Goal: Task Accomplishment & Management: Manage account settings

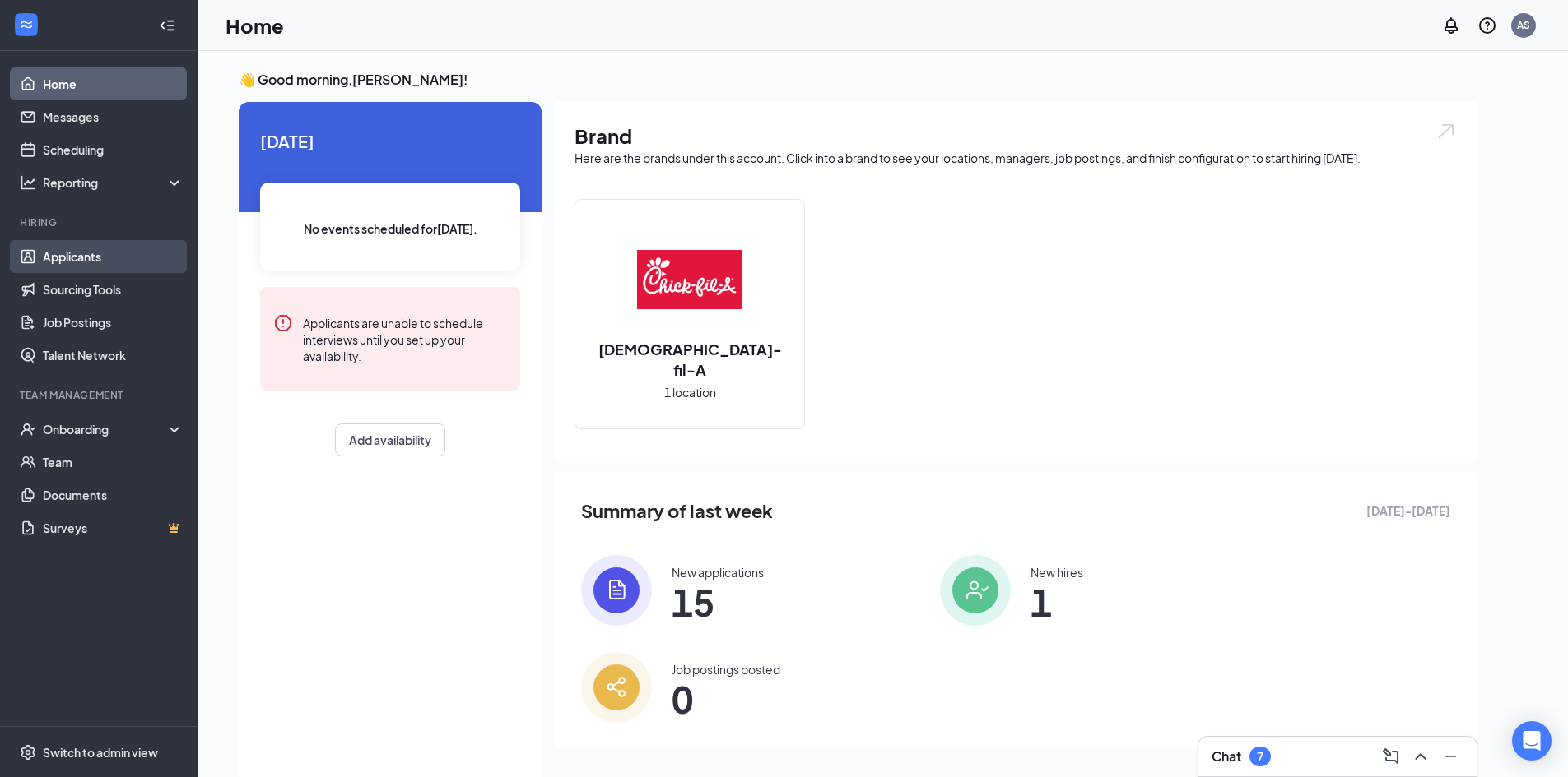
click at [62, 260] on link "Applicants" at bounding box center [113, 257] width 141 height 33
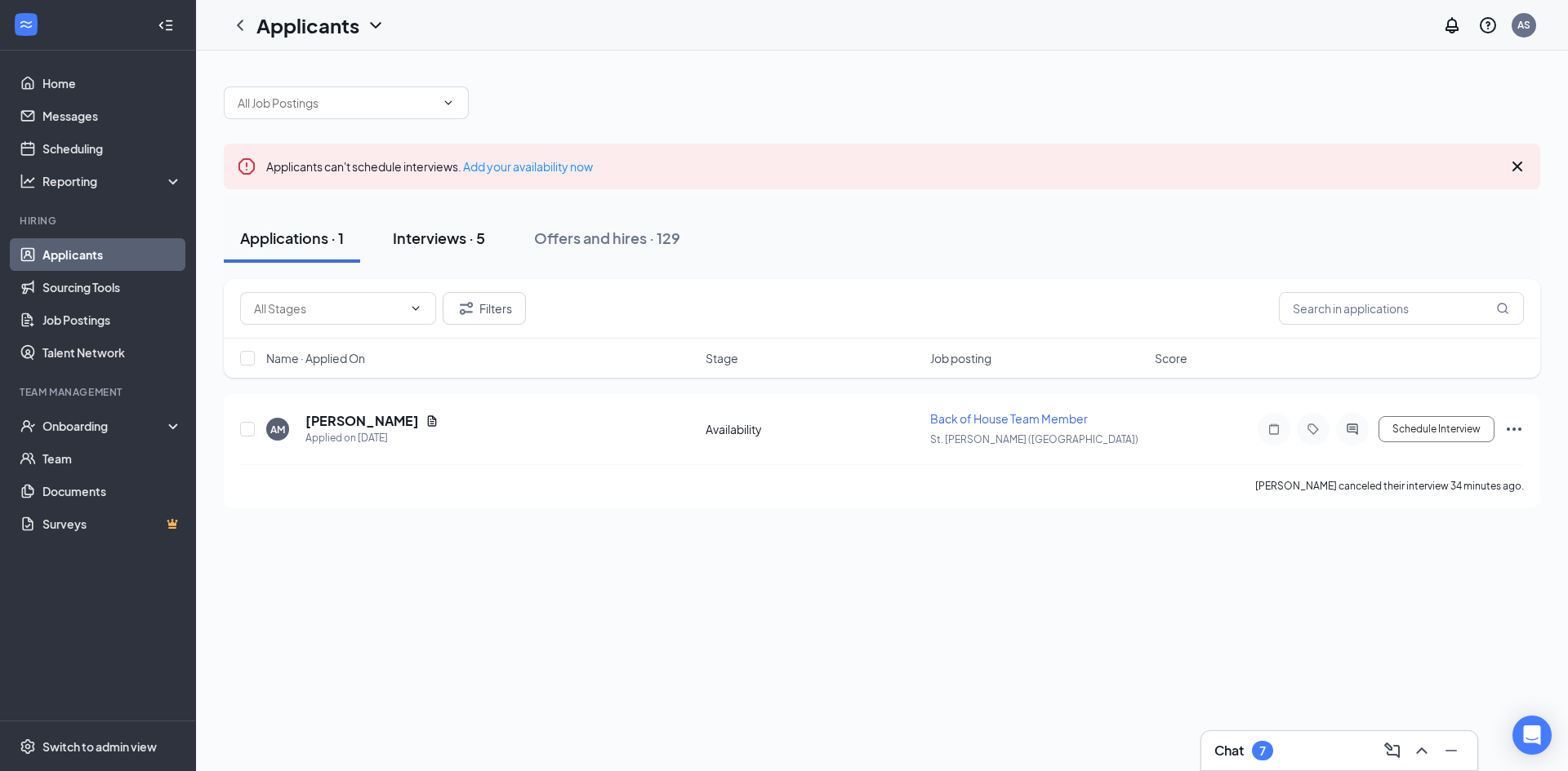
click at [428, 235] on div "Interviews · 5" at bounding box center [439, 237] width 93 height 20
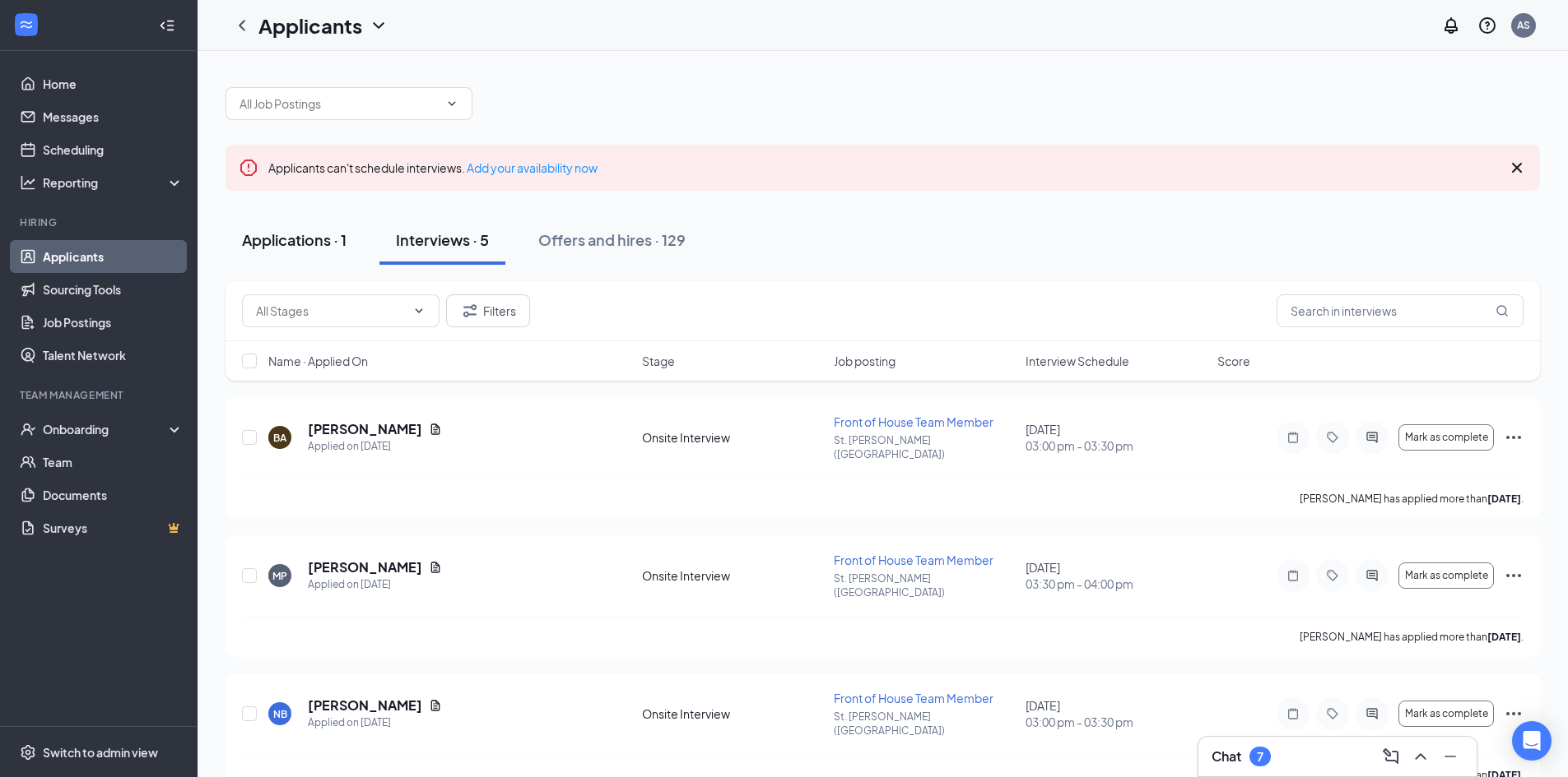
click at [326, 246] on div "Applications · 1" at bounding box center [294, 239] width 104 height 20
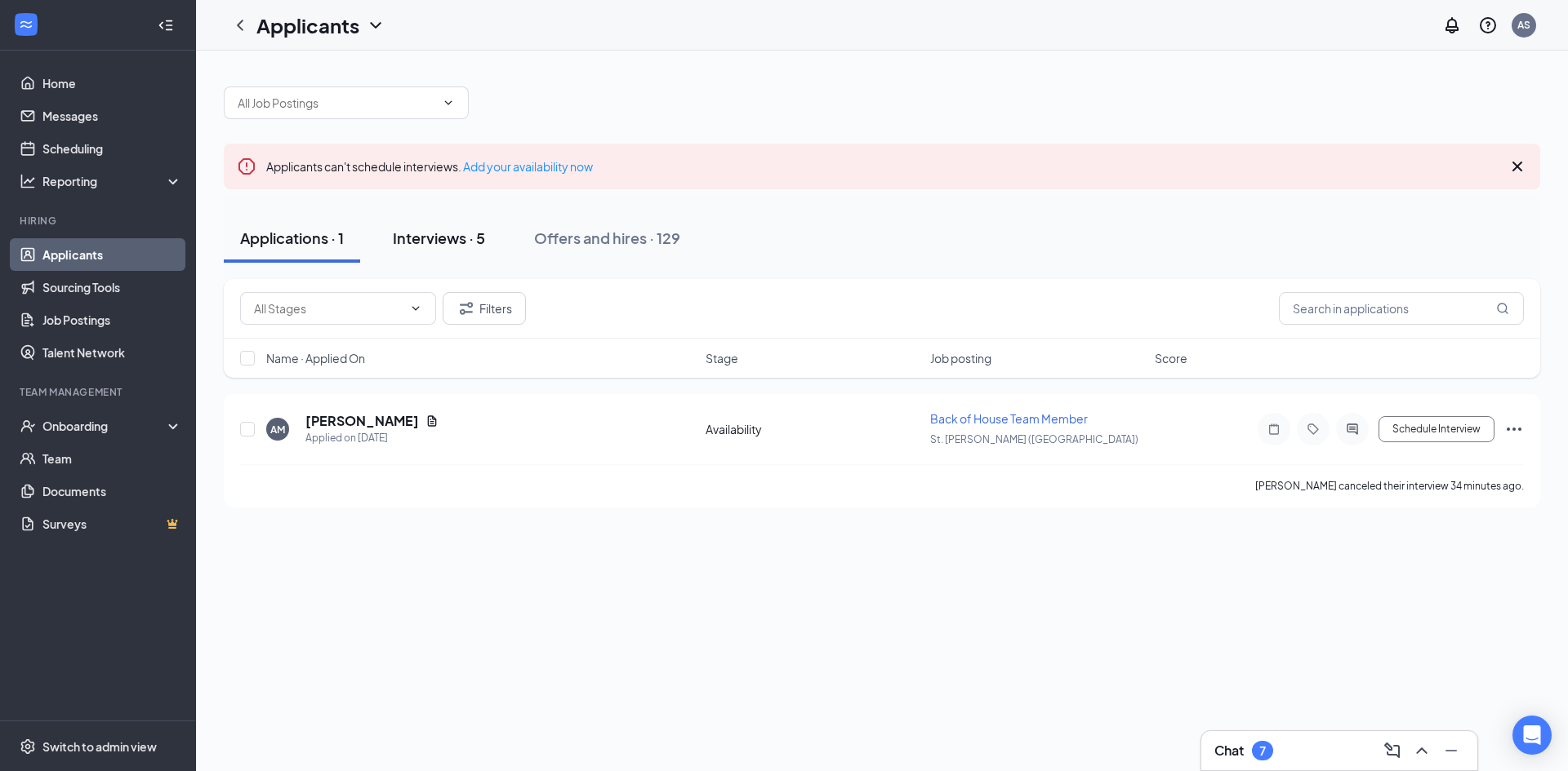
click at [432, 241] on div "Interviews · 5" at bounding box center [439, 237] width 93 height 20
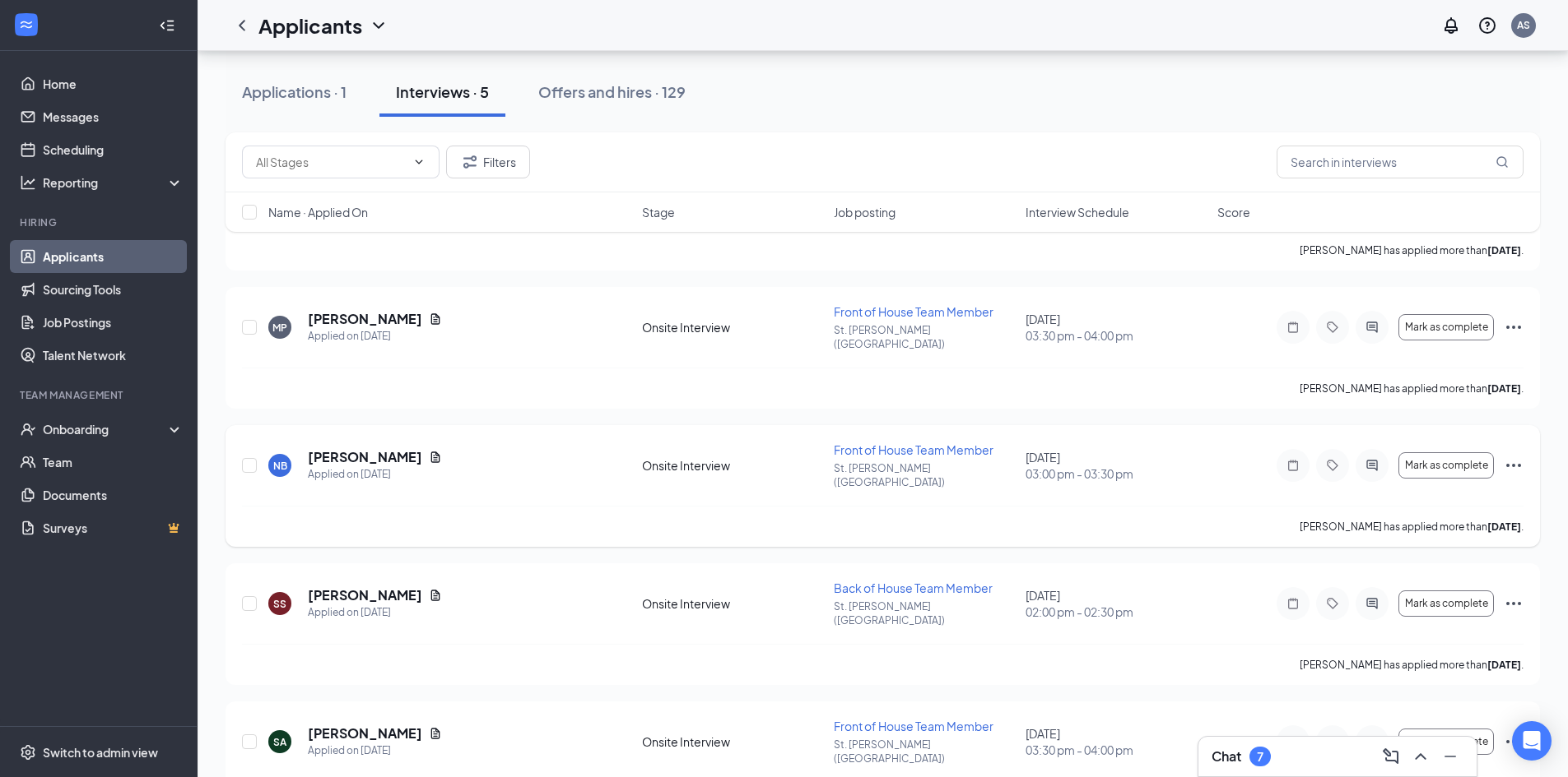
scroll to position [84, 0]
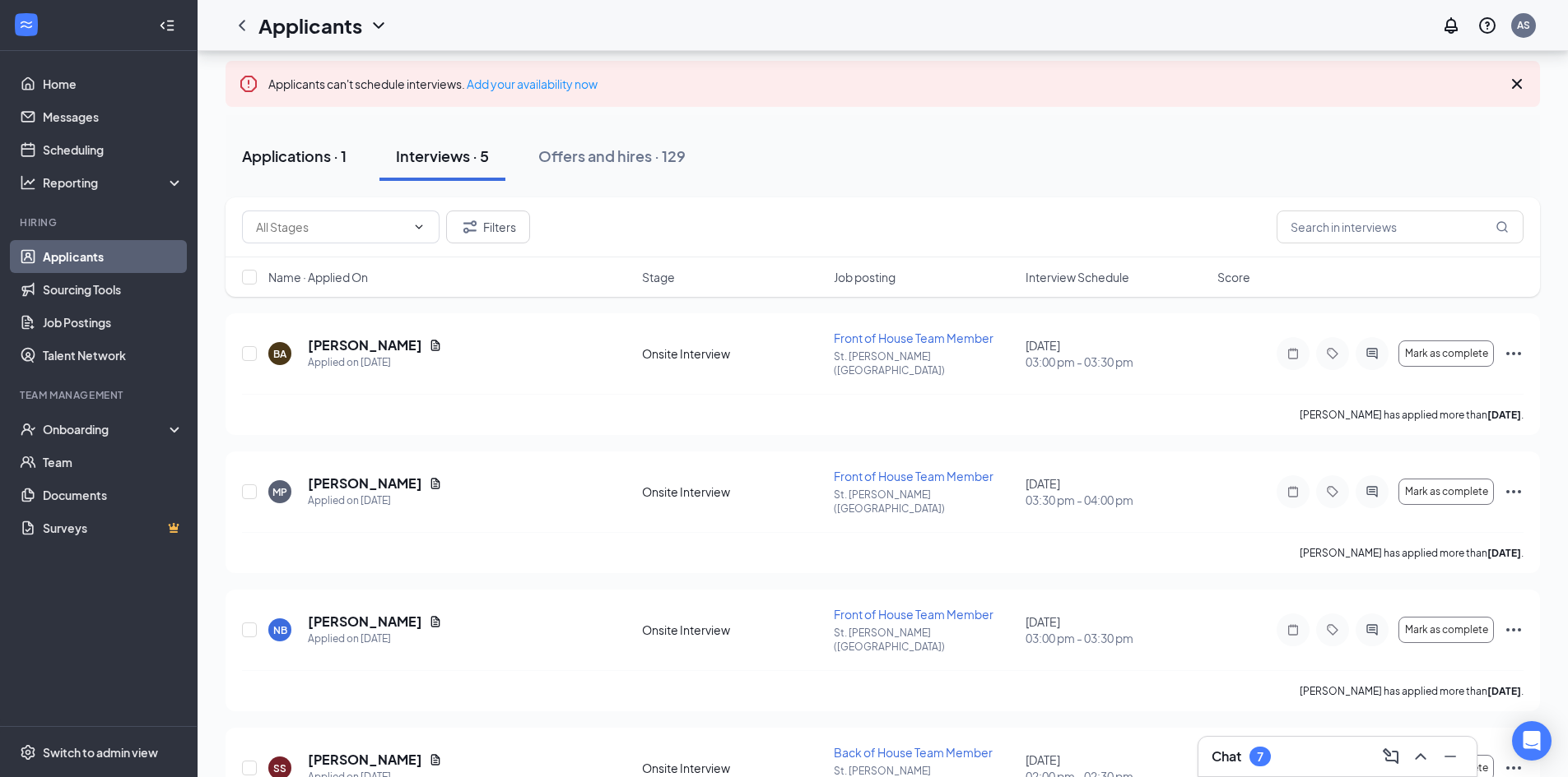
click at [300, 159] on div "Applications · 1" at bounding box center [294, 156] width 104 height 20
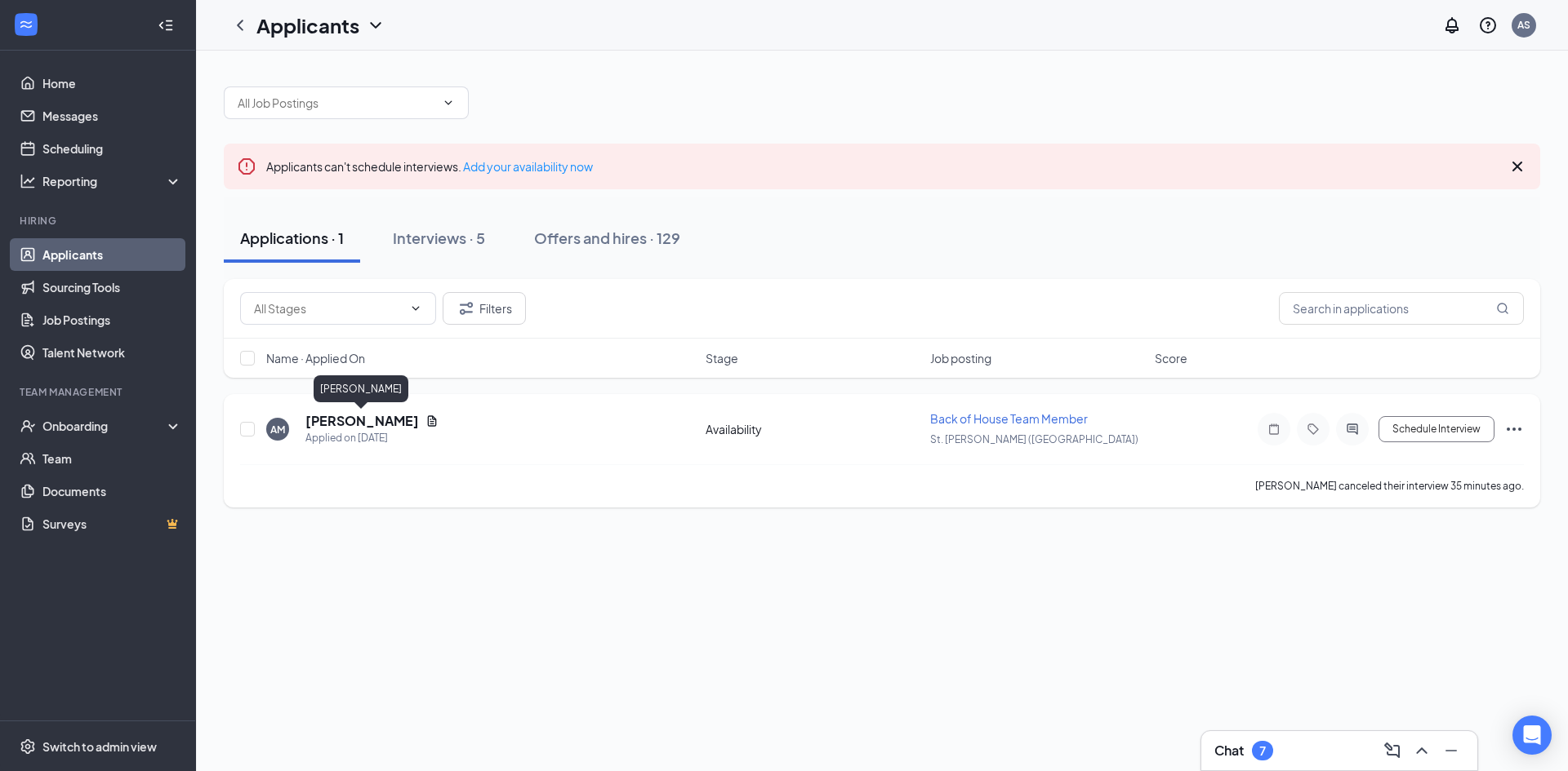
click at [363, 425] on h5 "[PERSON_NAME]" at bounding box center [362, 421] width 114 height 18
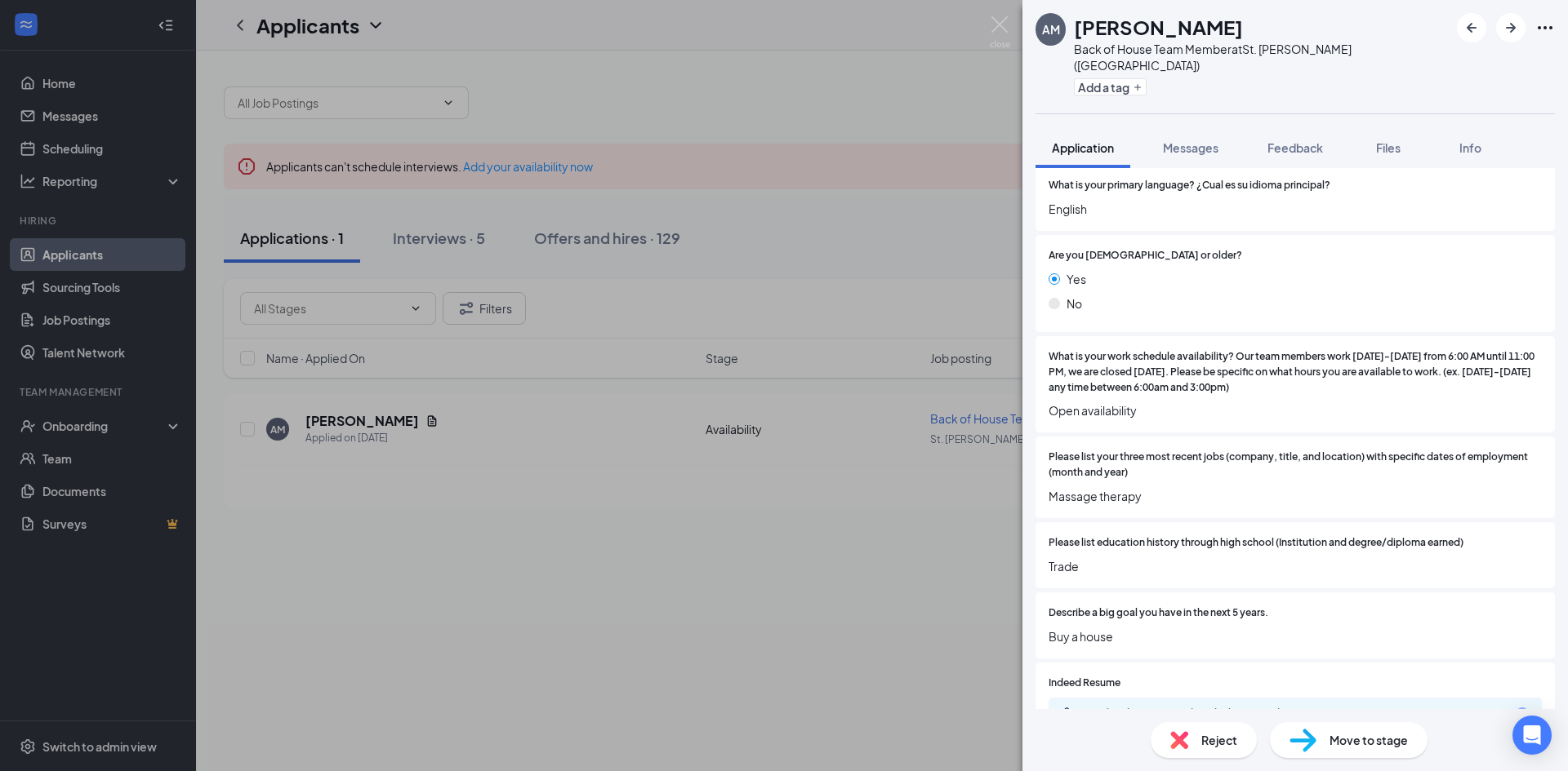
scroll to position [302, 0]
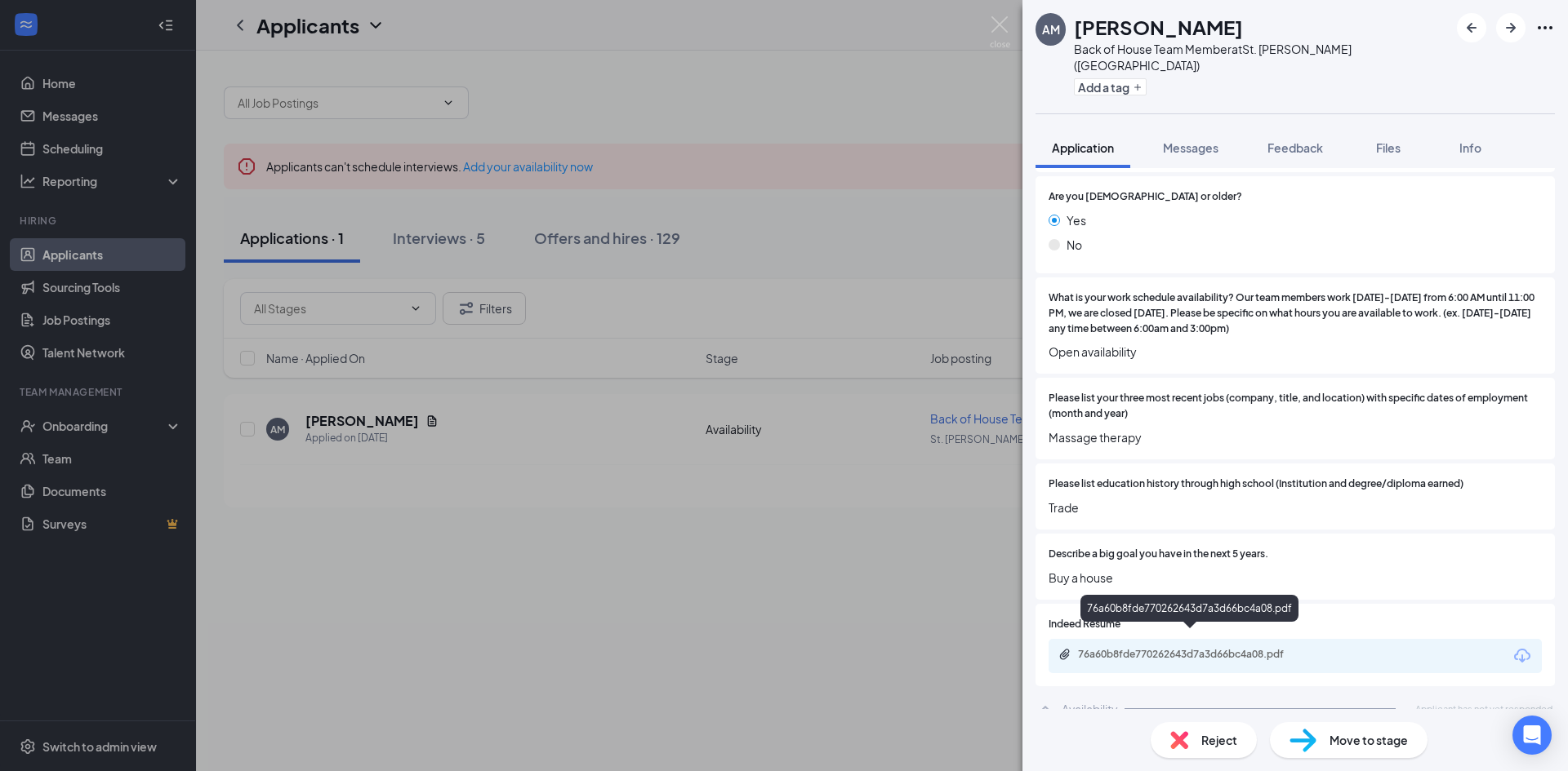
click at [1123, 648] on div "76a60b8fde770262643d7a3d66bc4a08.pdf" at bounding box center [1192, 655] width 229 height 14
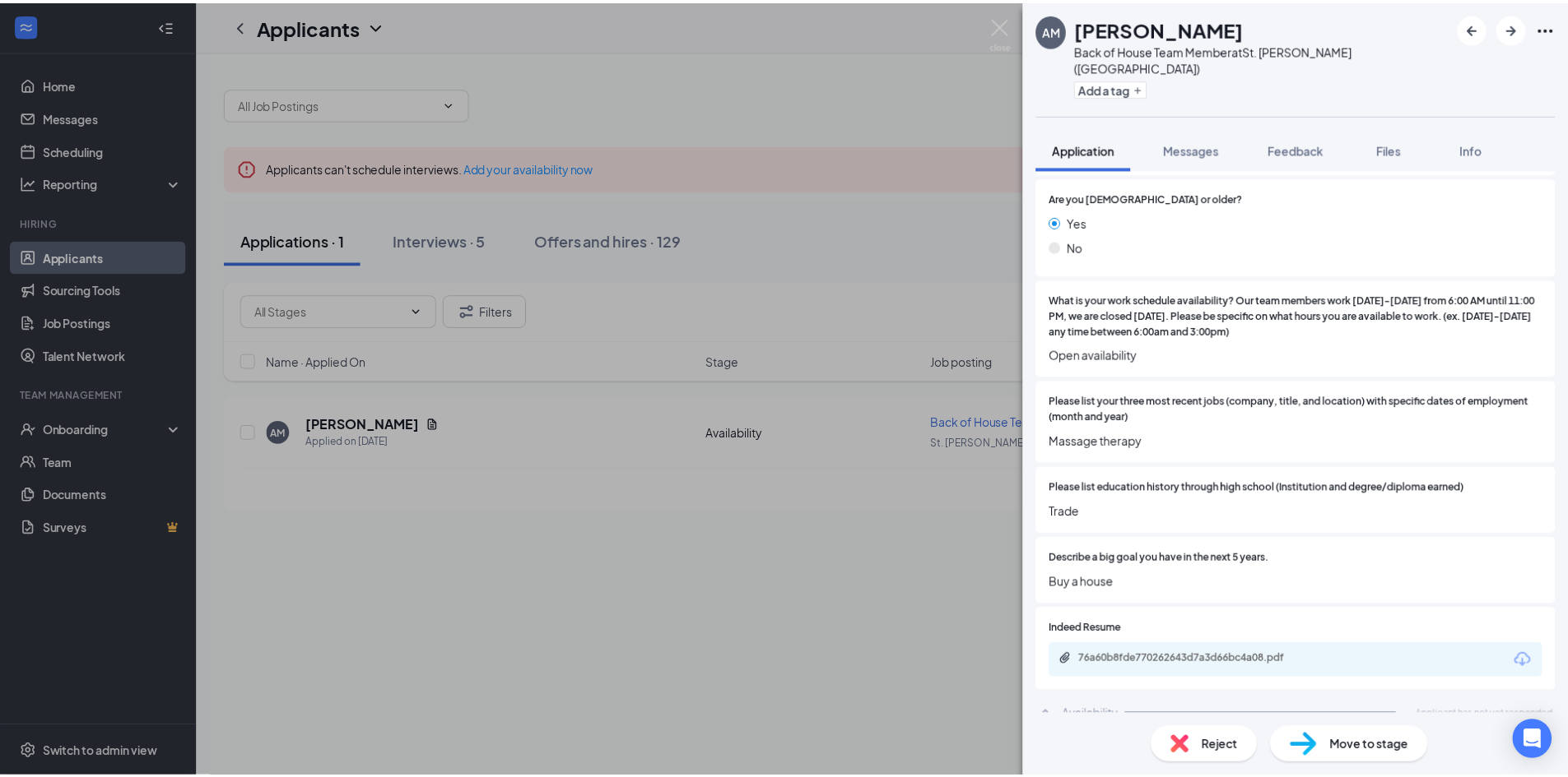
scroll to position [298, 0]
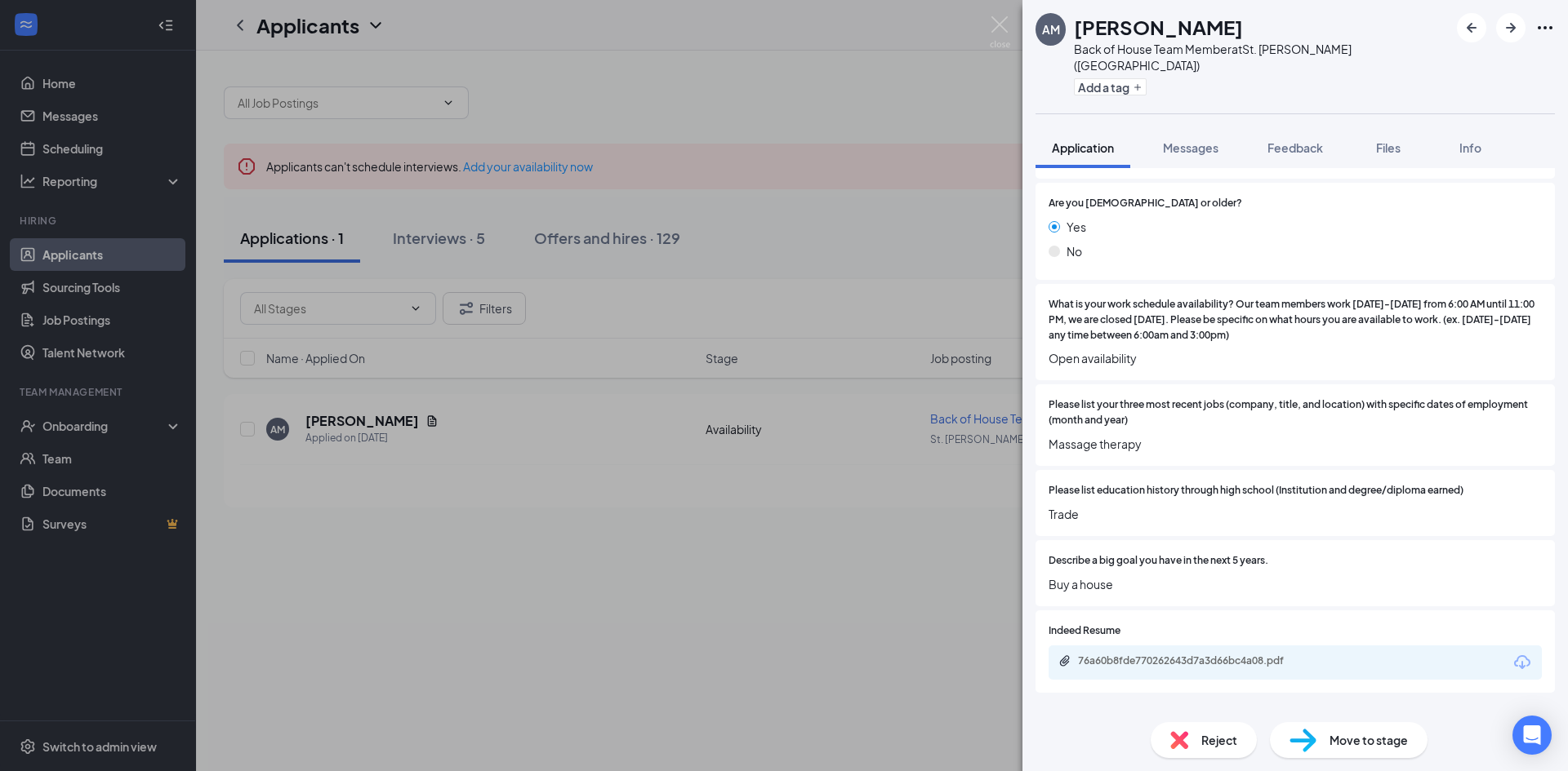
click at [936, 543] on div "AM Angela Martinez Back of House Team Member at St. Charles (IL) Add a tag Appl…" at bounding box center [784, 385] width 1568 height 771
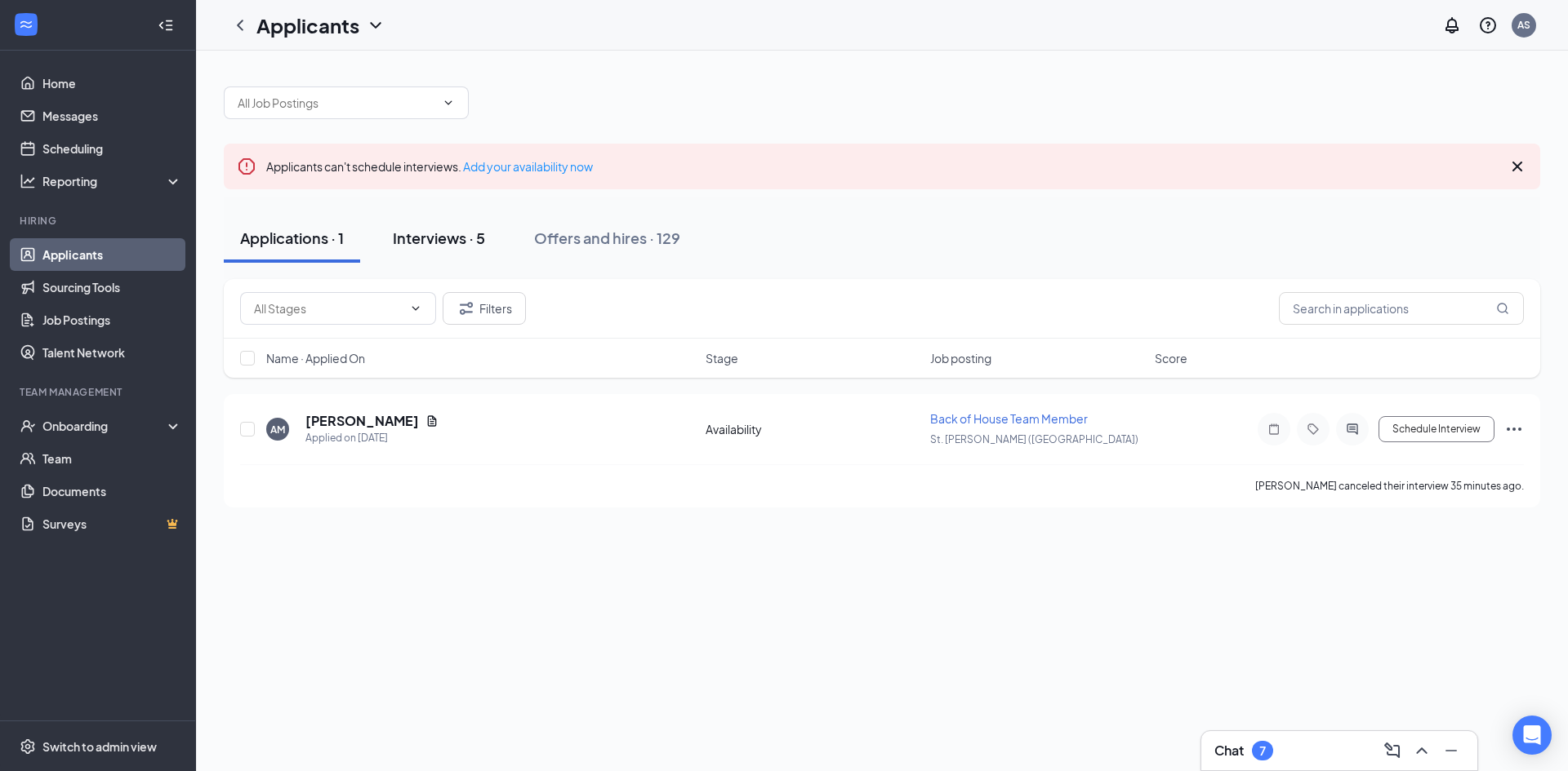
click at [458, 242] on div "Interviews · 5" at bounding box center [439, 237] width 93 height 20
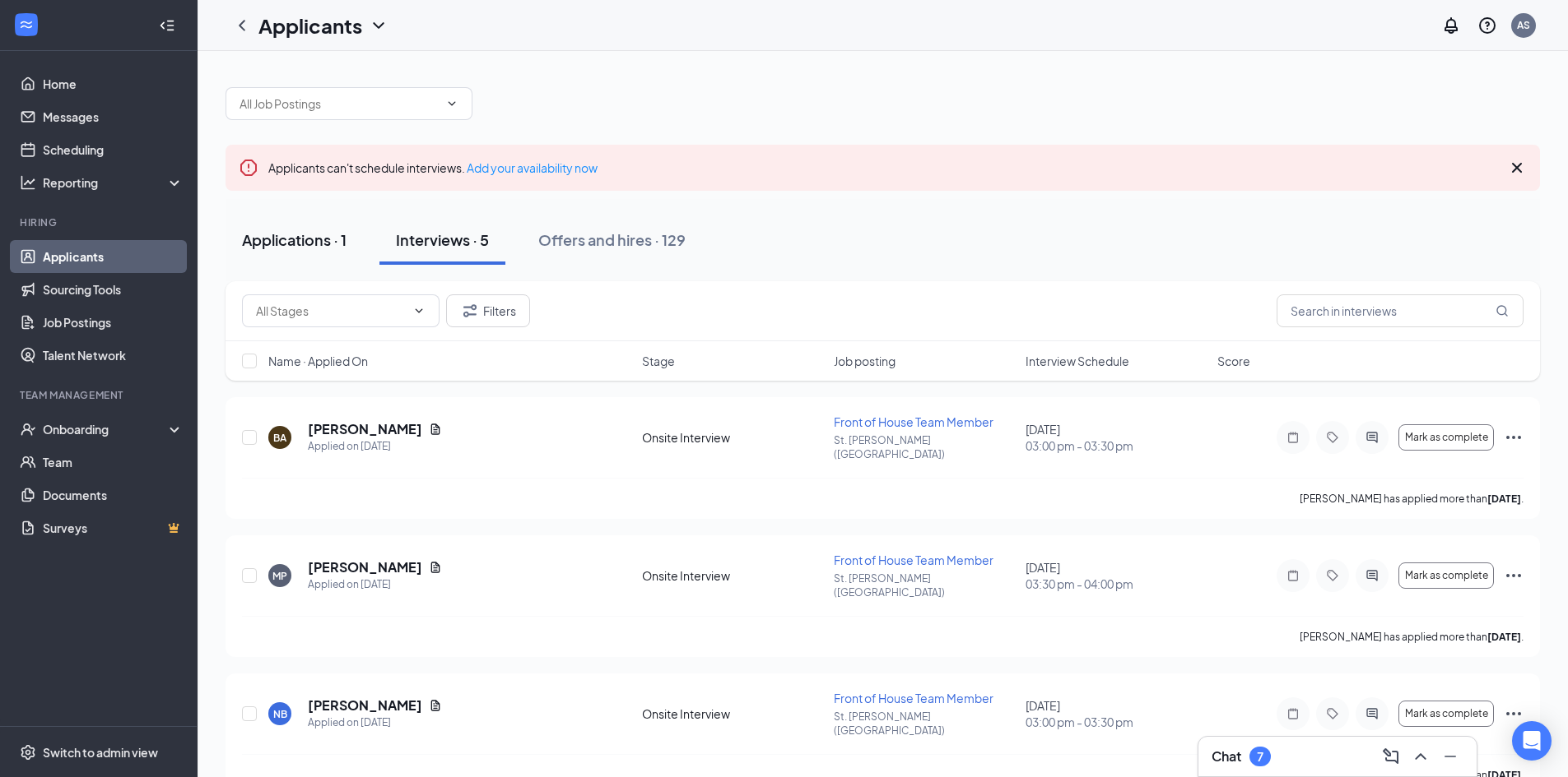
click at [307, 245] on div "Applications · 1" at bounding box center [294, 239] width 104 height 20
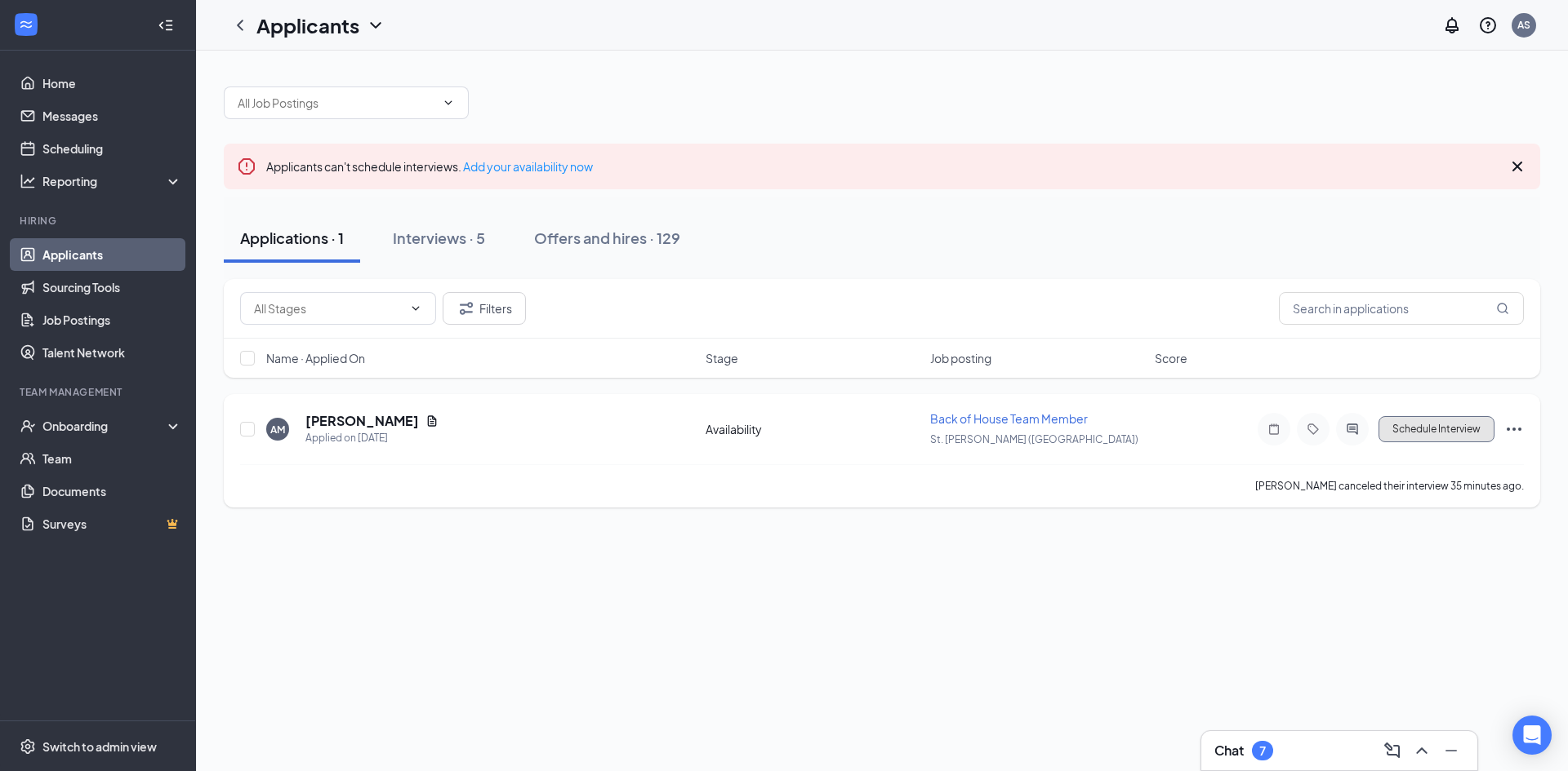
click at [1439, 426] on button "Schedule Interview" at bounding box center [1437, 428] width 116 height 26
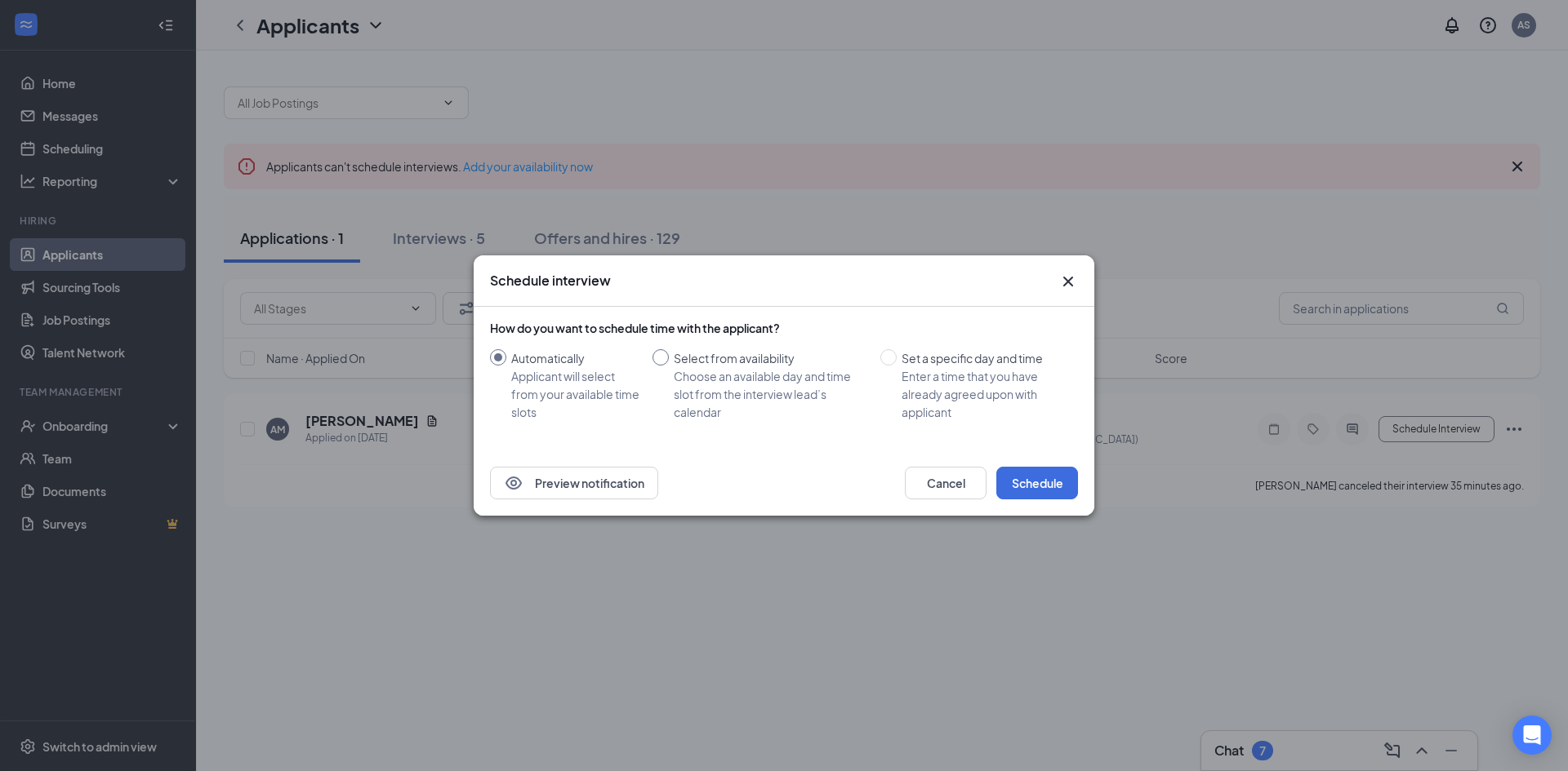
click at [663, 360] on input "Select from availability Choose an available day and time slot from the intervi…" at bounding box center [660, 357] width 16 height 16
radio input "true"
radio input "false"
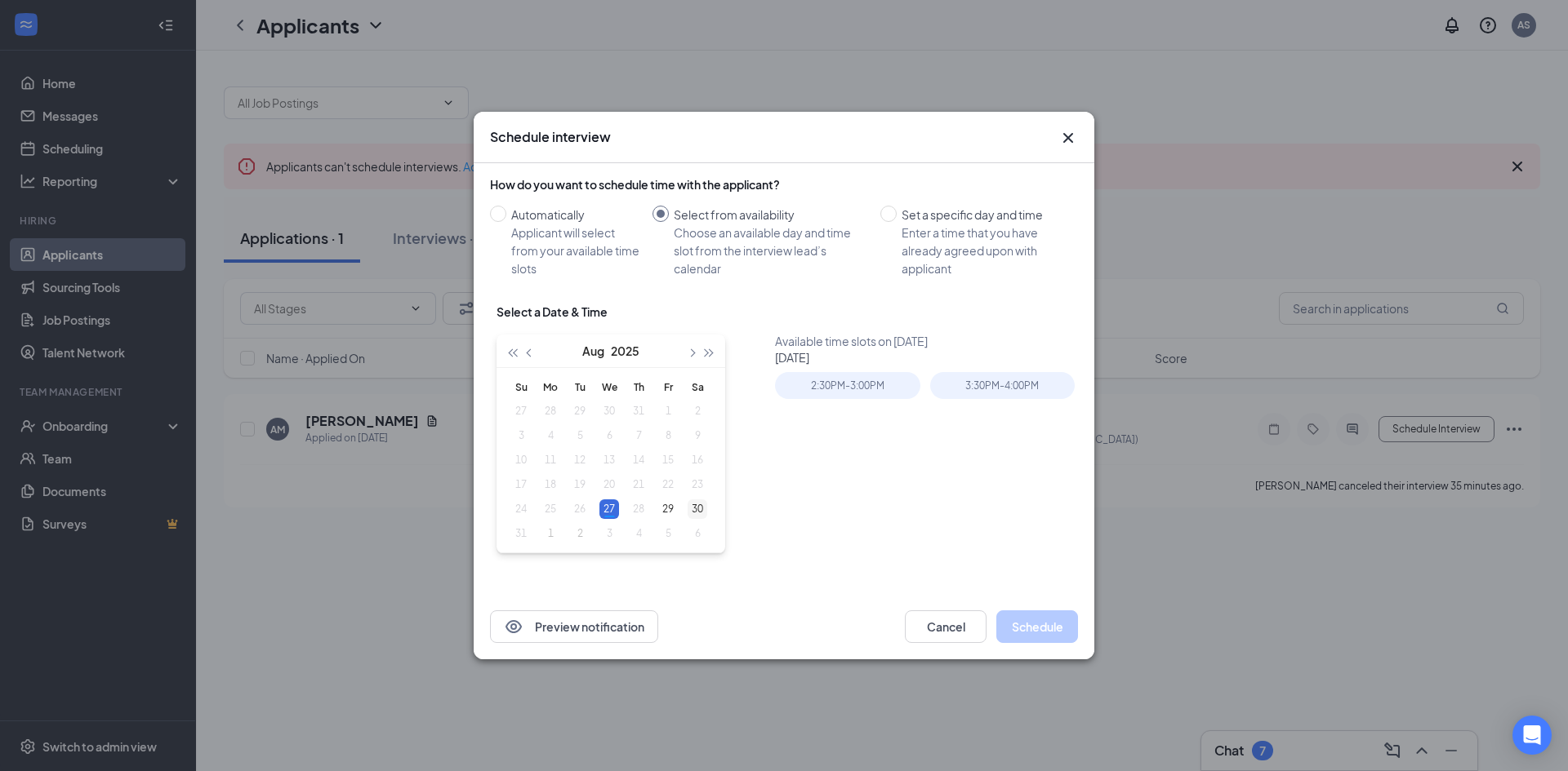
type input "Aug 30, 2025"
click at [695, 506] on div "30" at bounding box center [697, 509] width 19 height 19
click at [993, 379] on div "2:30PM - 3:00PM" at bounding box center [1003, 386] width 145 height 27
click at [1026, 629] on button "Schedule" at bounding box center [1037, 627] width 82 height 33
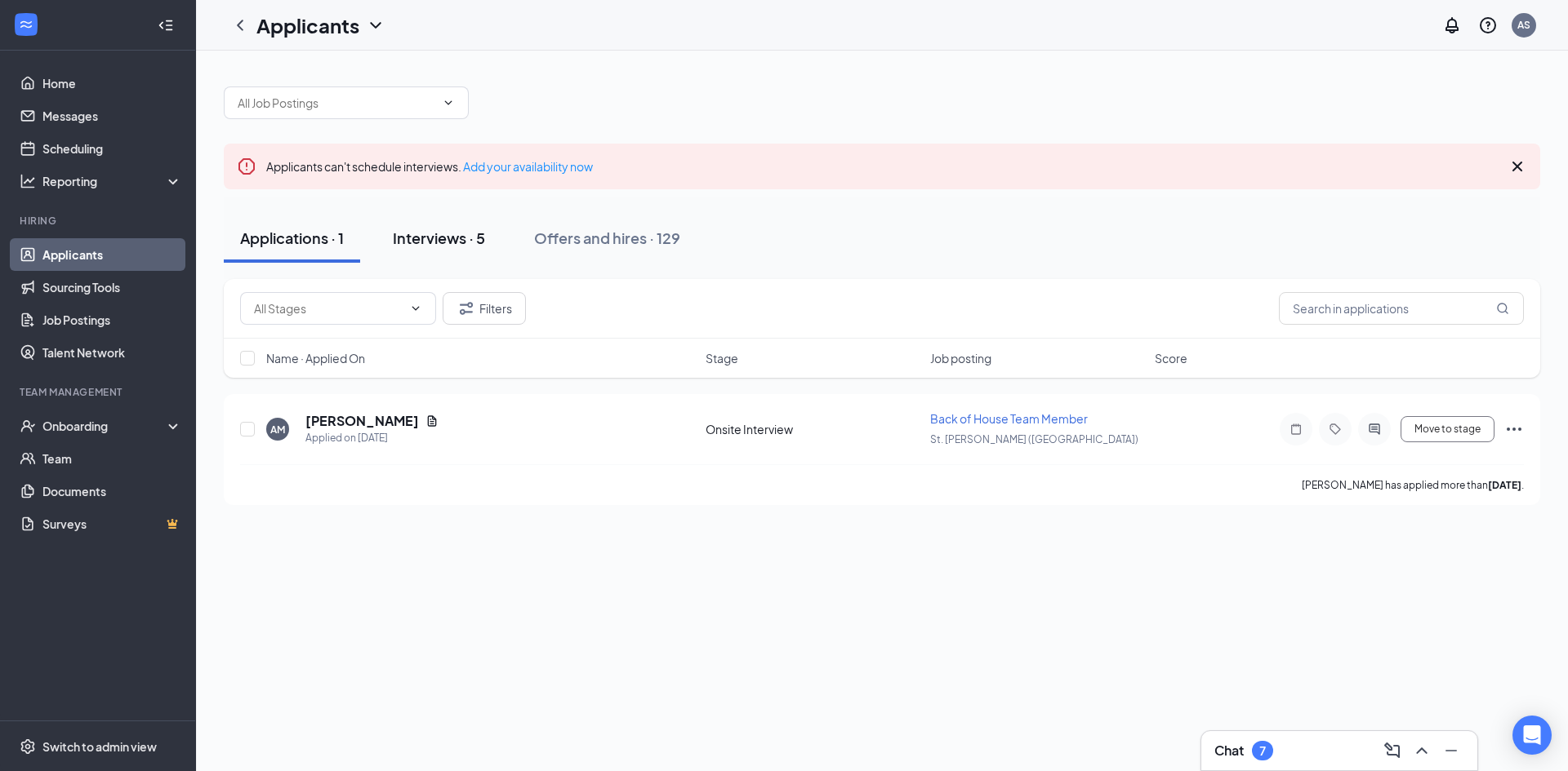
click at [441, 236] on div "Interviews · 5" at bounding box center [439, 237] width 93 height 20
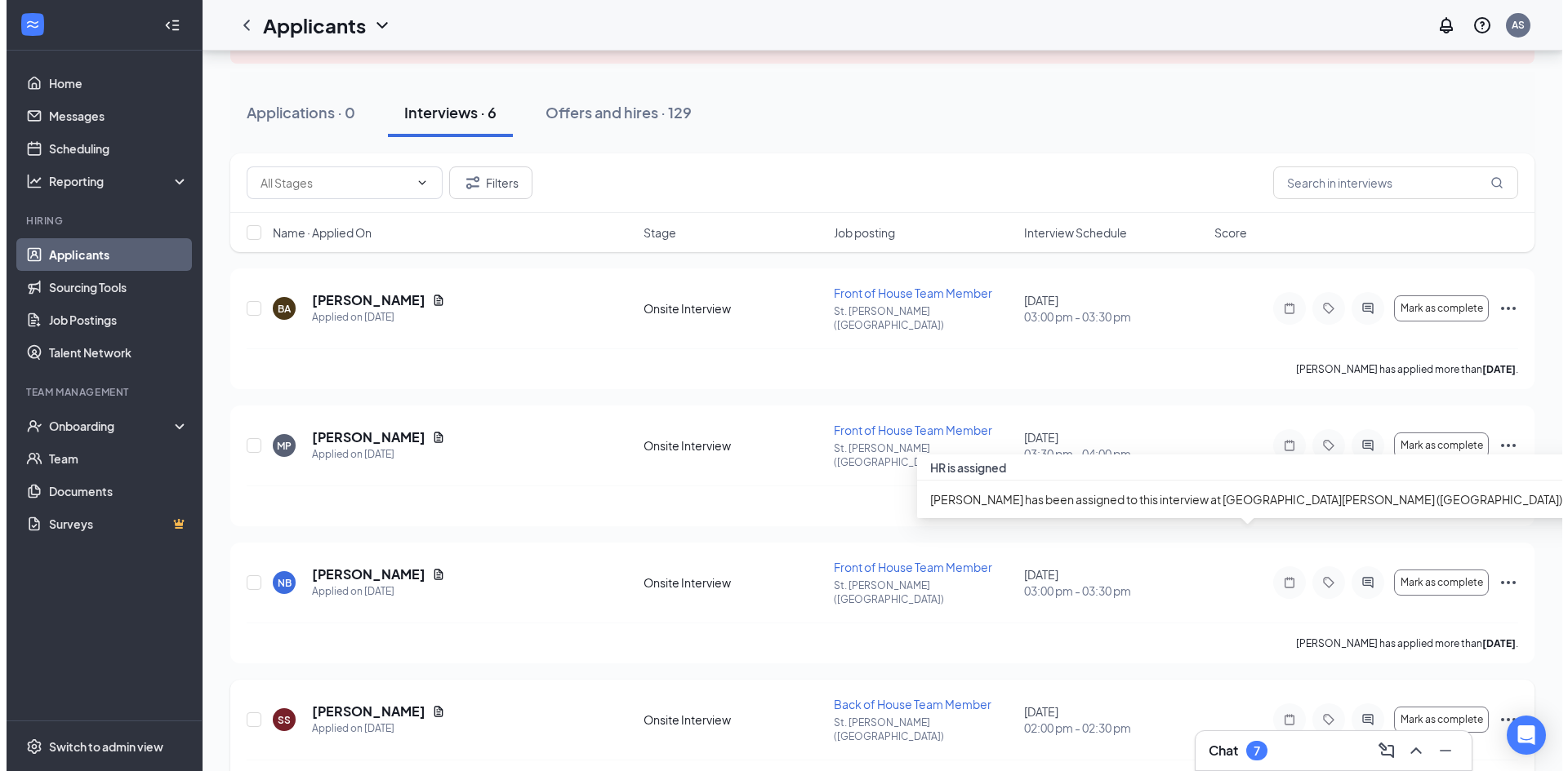
scroll to position [207, 0]
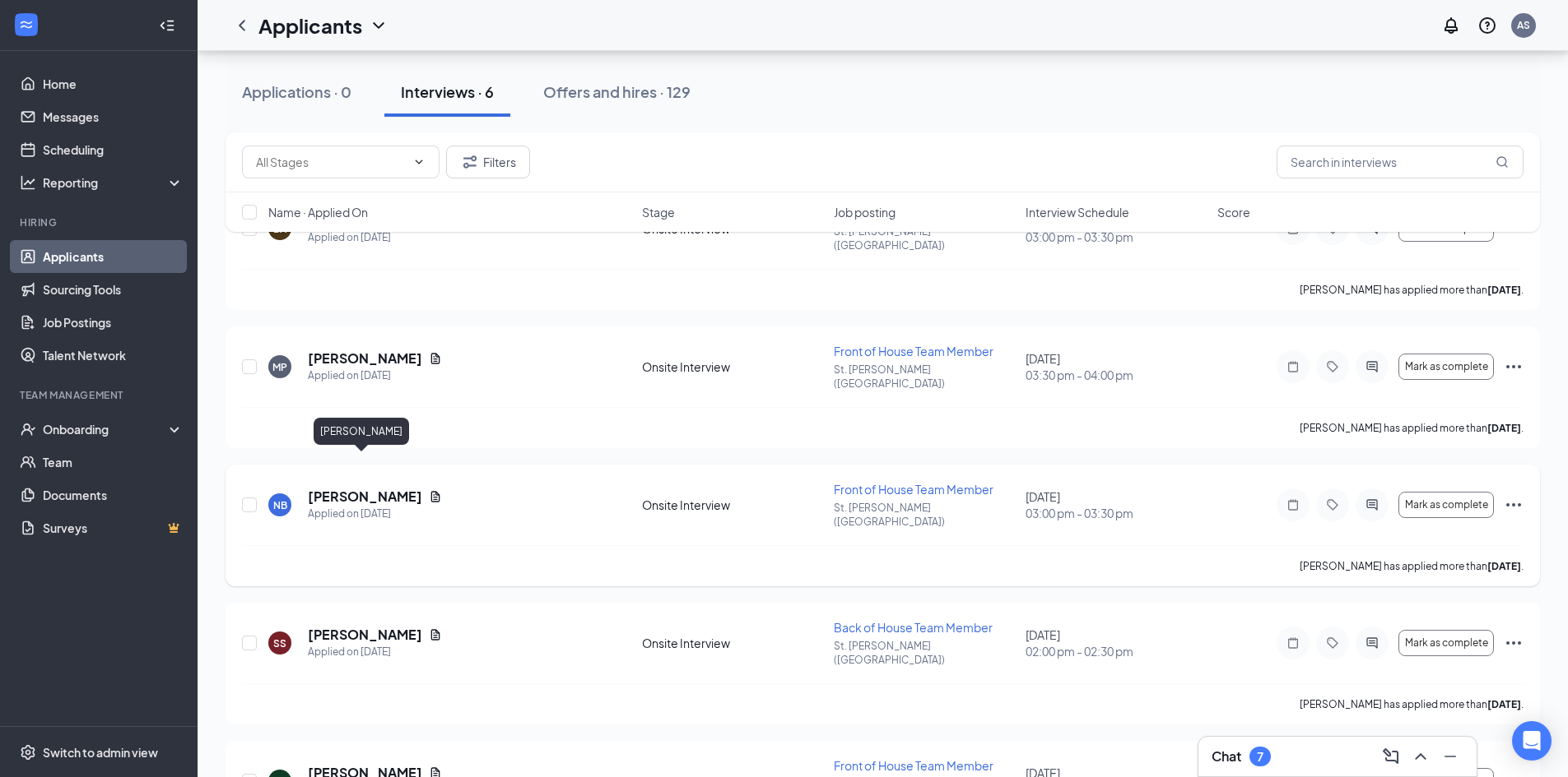
click at [372, 488] on h5 "[PERSON_NAME]" at bounding box center [365, 497] width 115 height 18
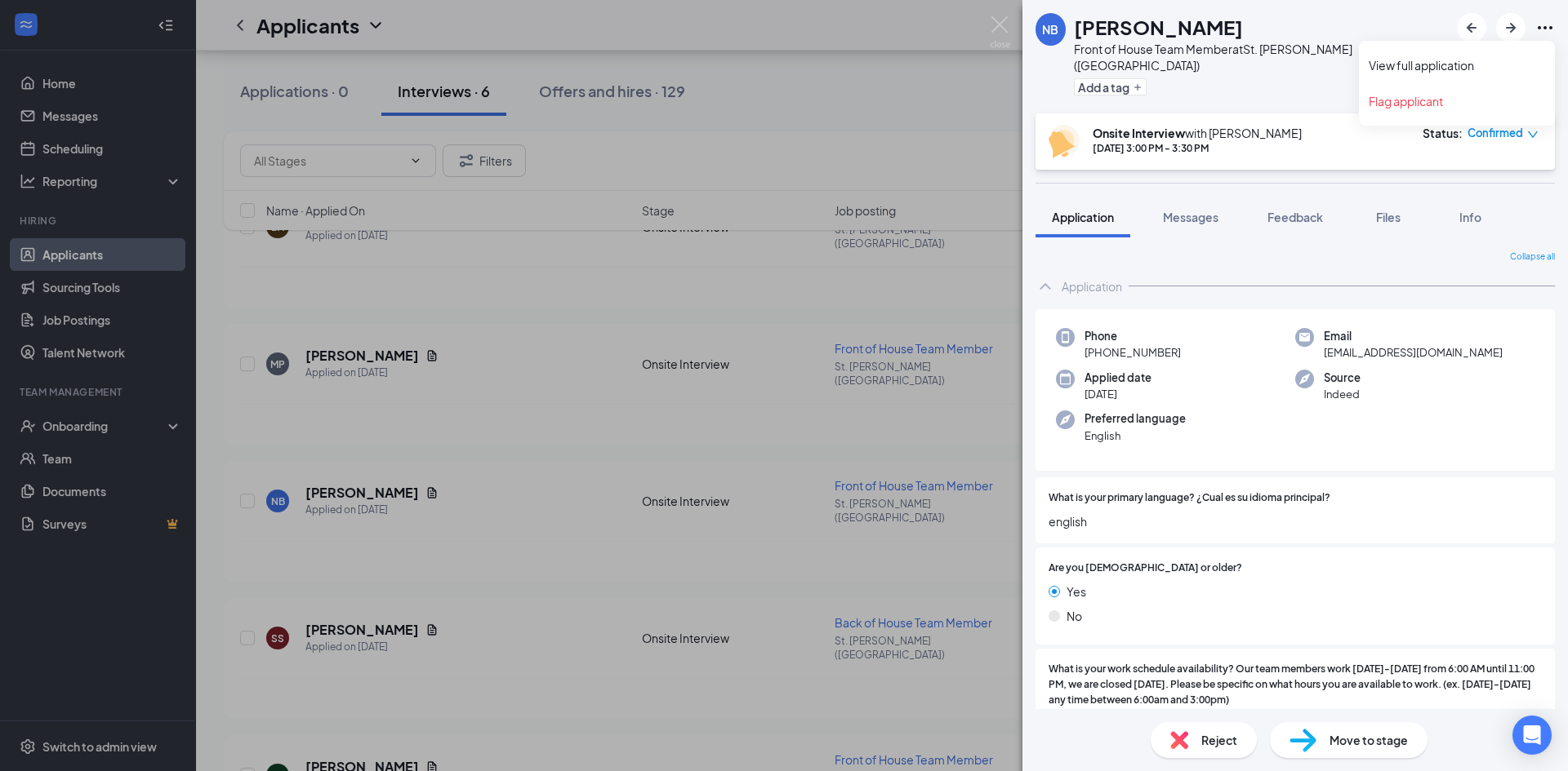
click at [1549, 29] on icon "Ellipses" at bounding box center [1545, 28] width 19 height 19
click at [1449, 65] on link "View full application" at bounding box center [1457, 65] width 177 height 16
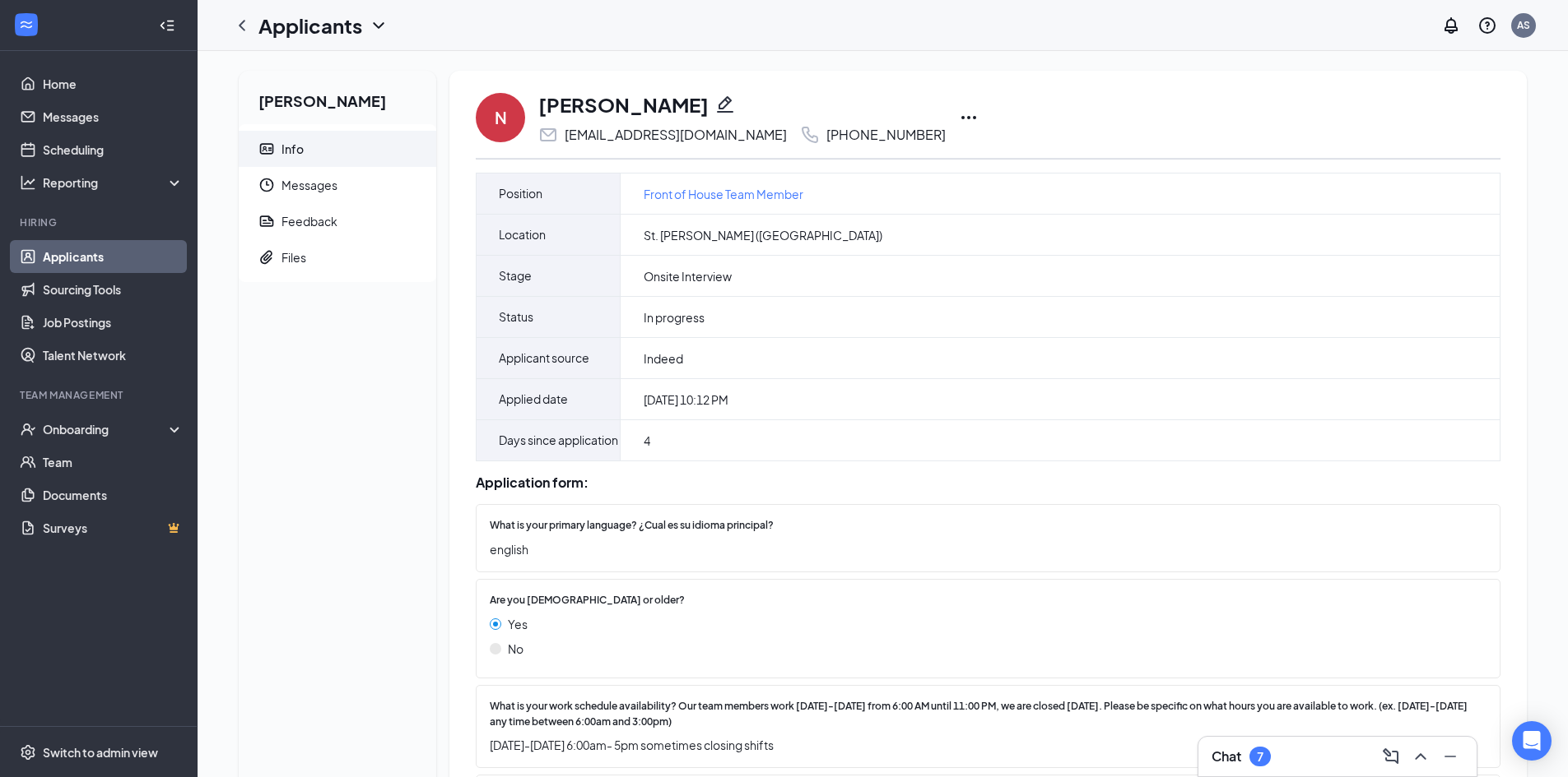
click at [959, 114] on icon "Ellipses" at bounding box center [969, 118] width 19 height 19
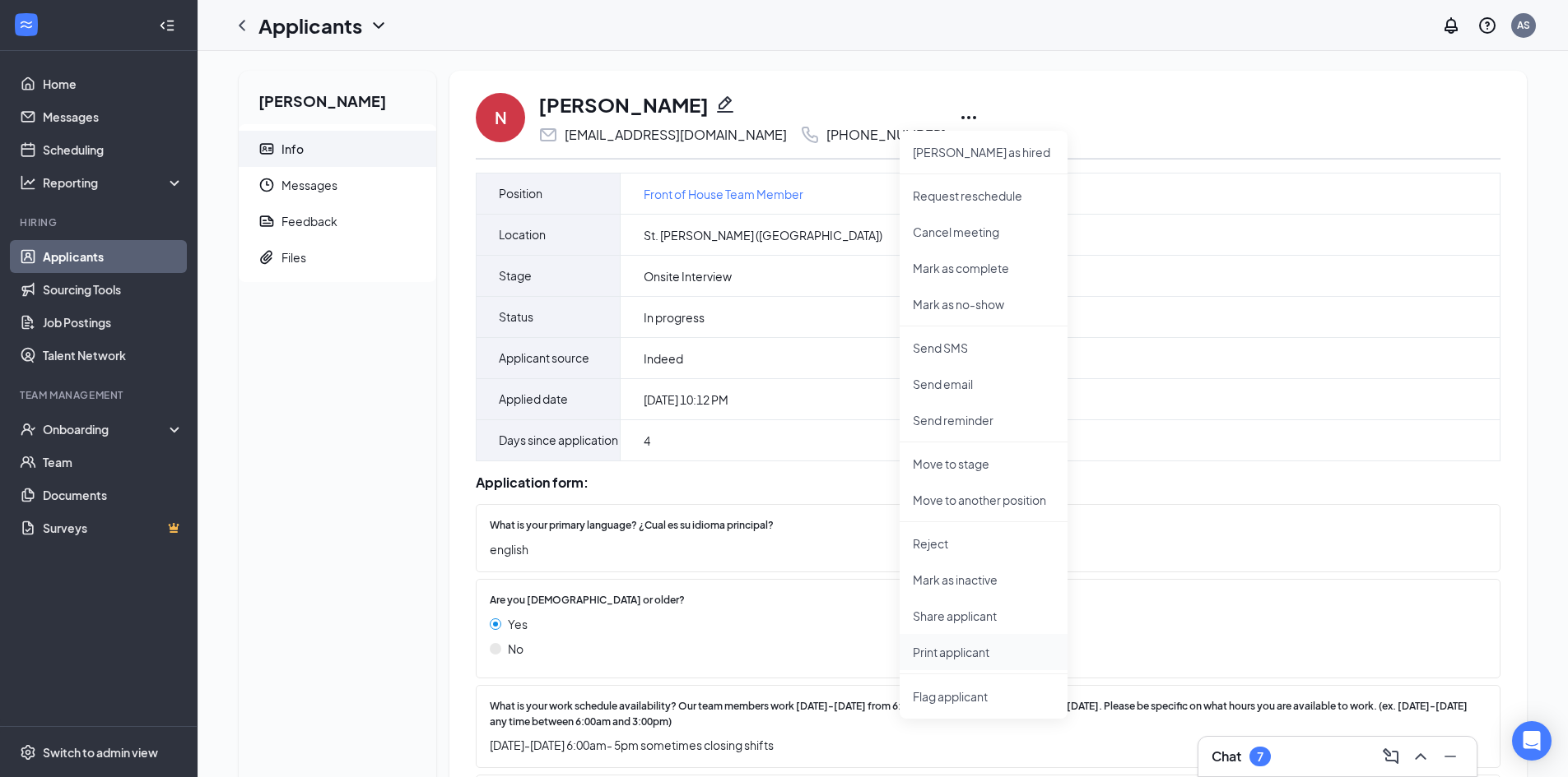
click at [936, 657] on p "Print applicant" at bounding box center [983, 652] width 142 height 17
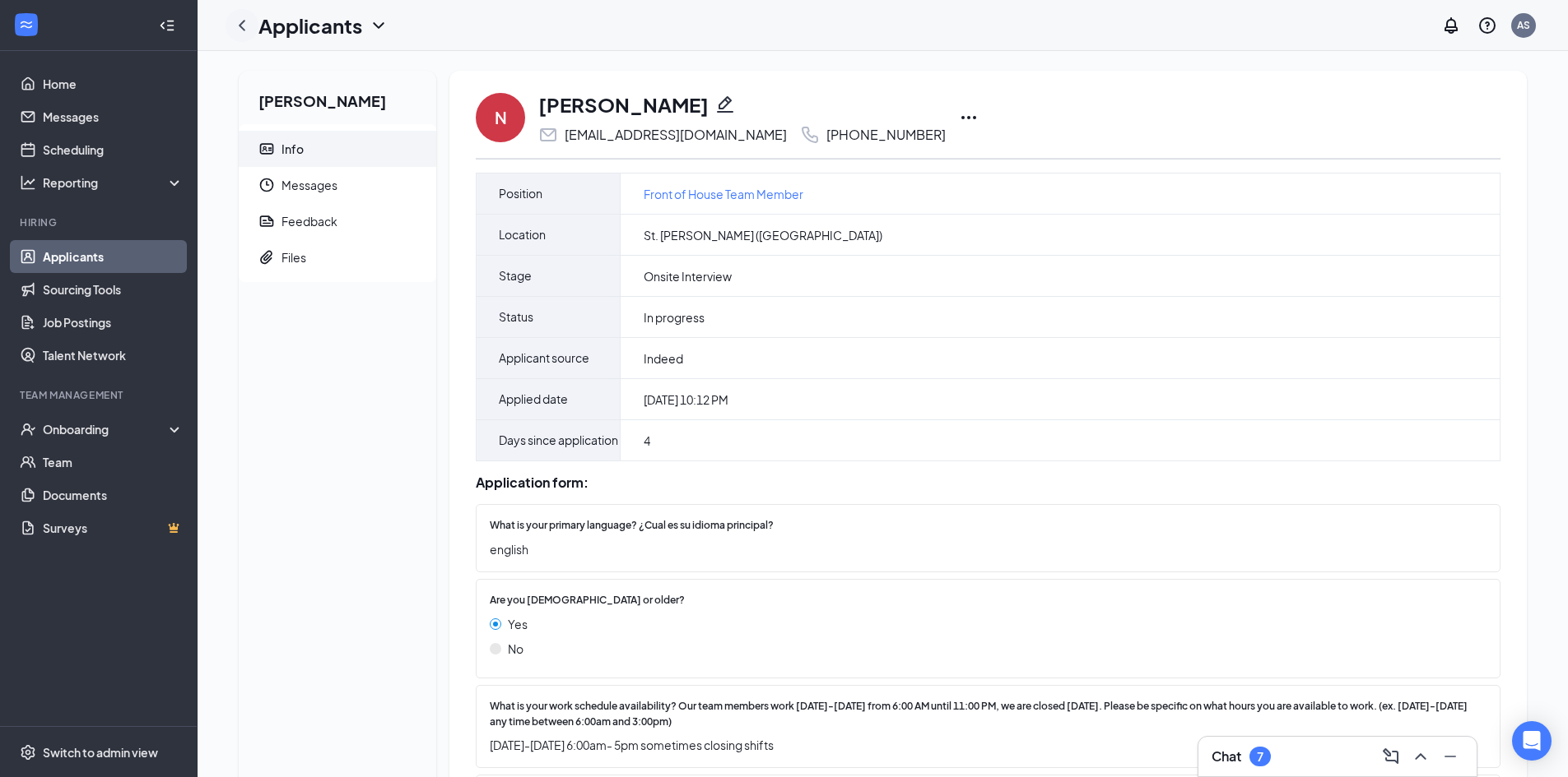
click at [248, 19] on icon "ChevronLeft" at bounding box center [242, 25] width 19 height 19
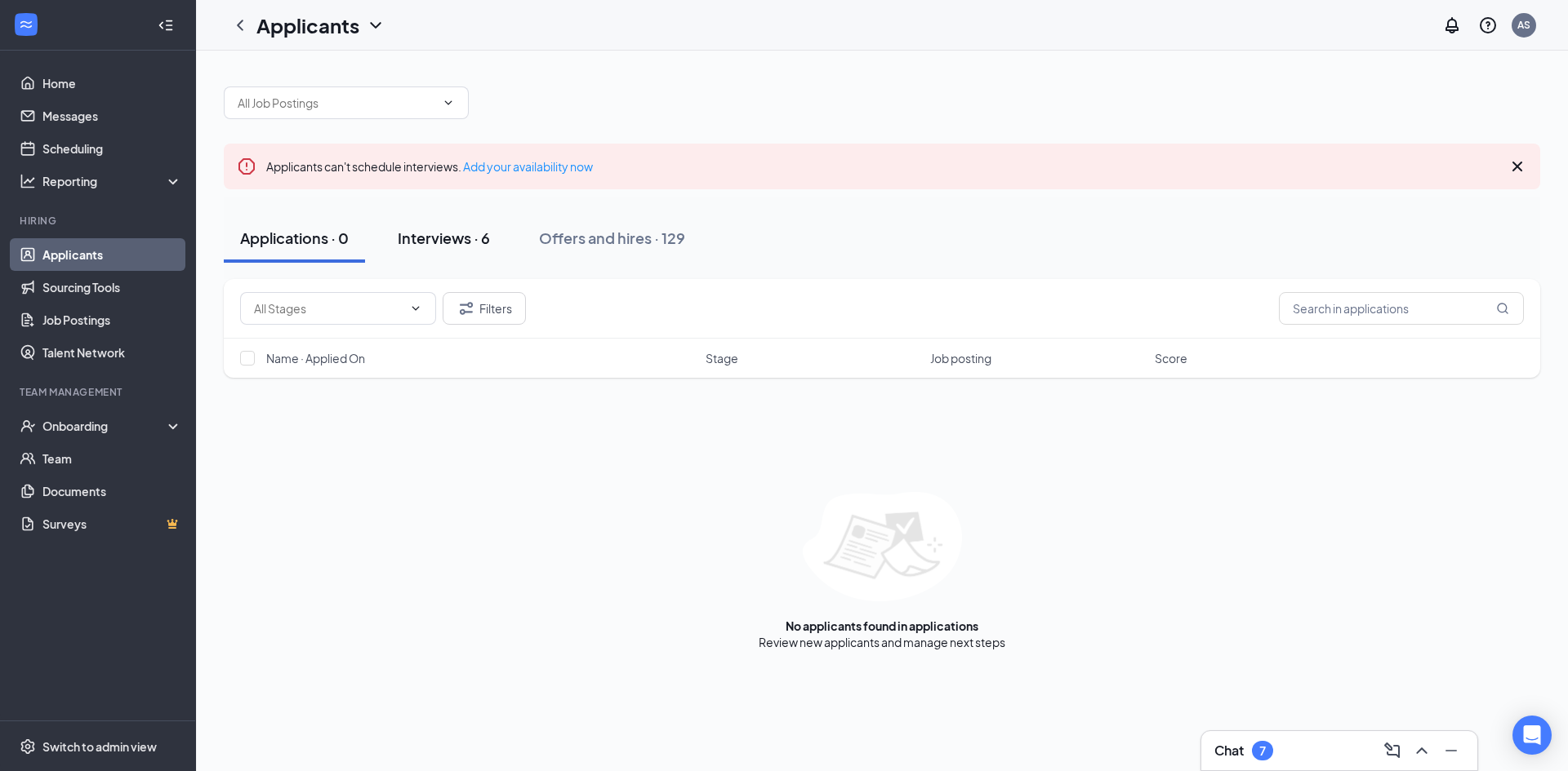
click at [457, 236] on div "Interviews · 6" at bounding box center [444, 237] width 93 height 20
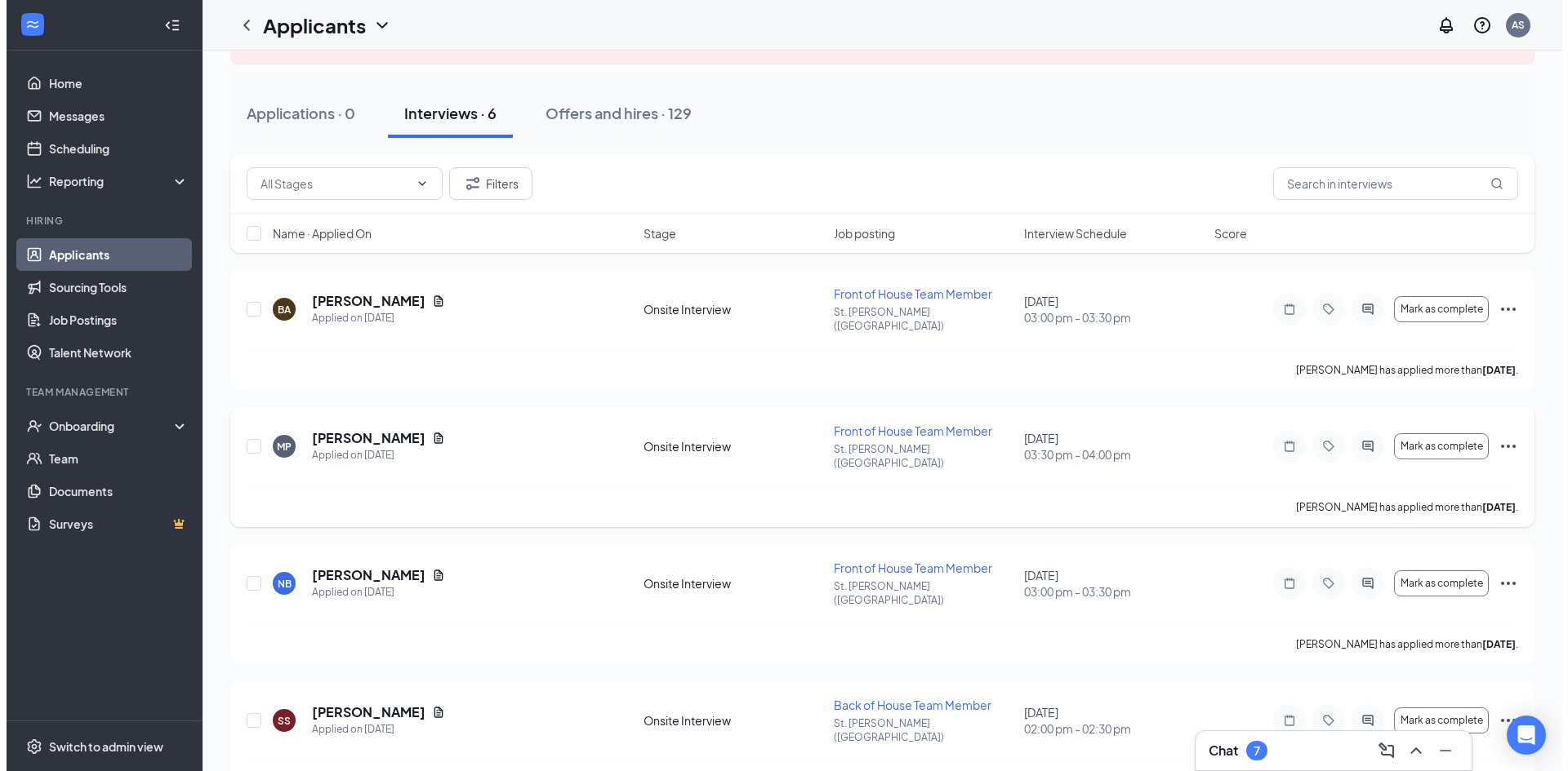
scroll to position [163, 0]
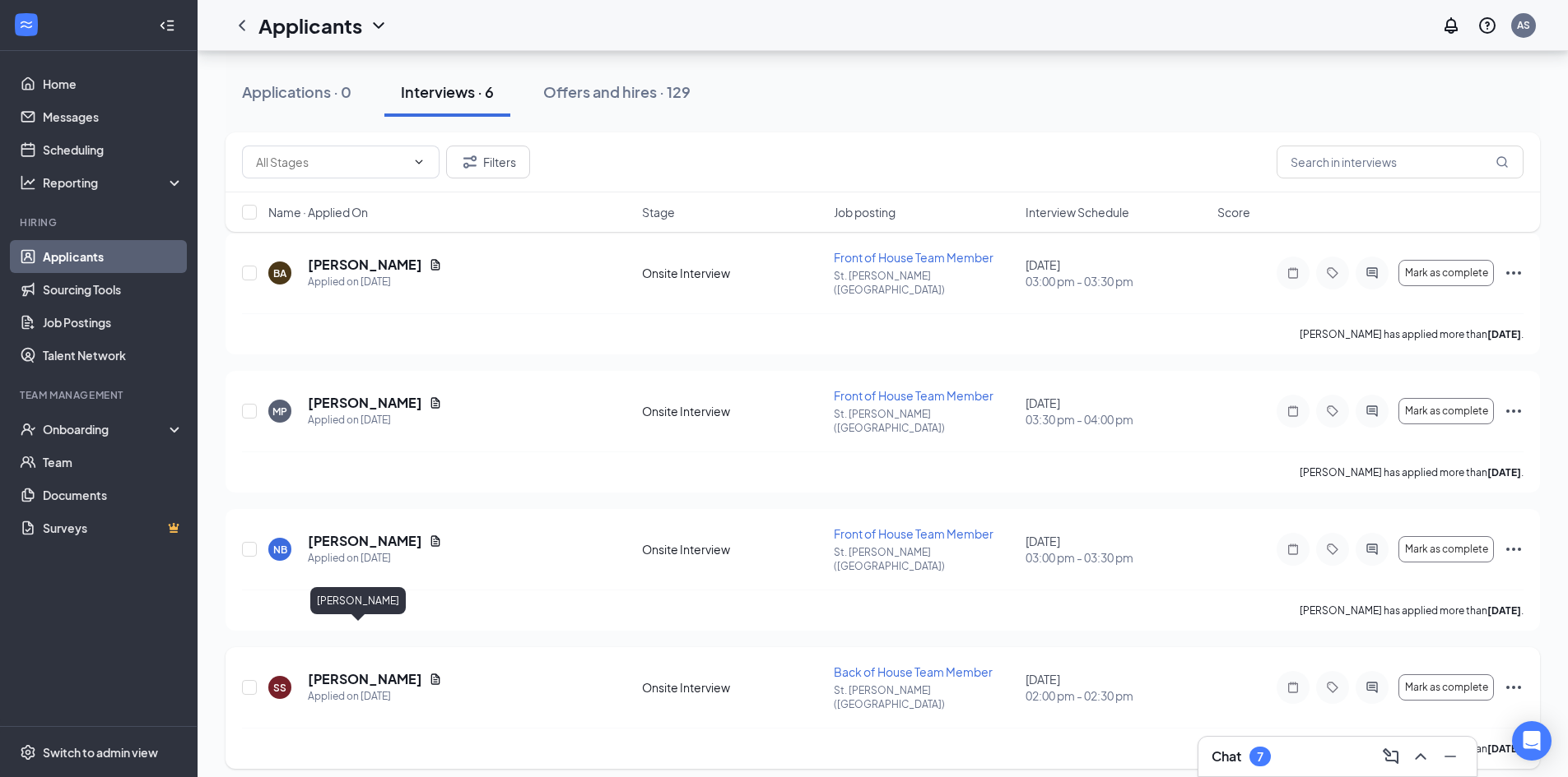
click at [339, 670] on h5 "Saul Saenz" at bounding box center [365, 679] width 115 height 18
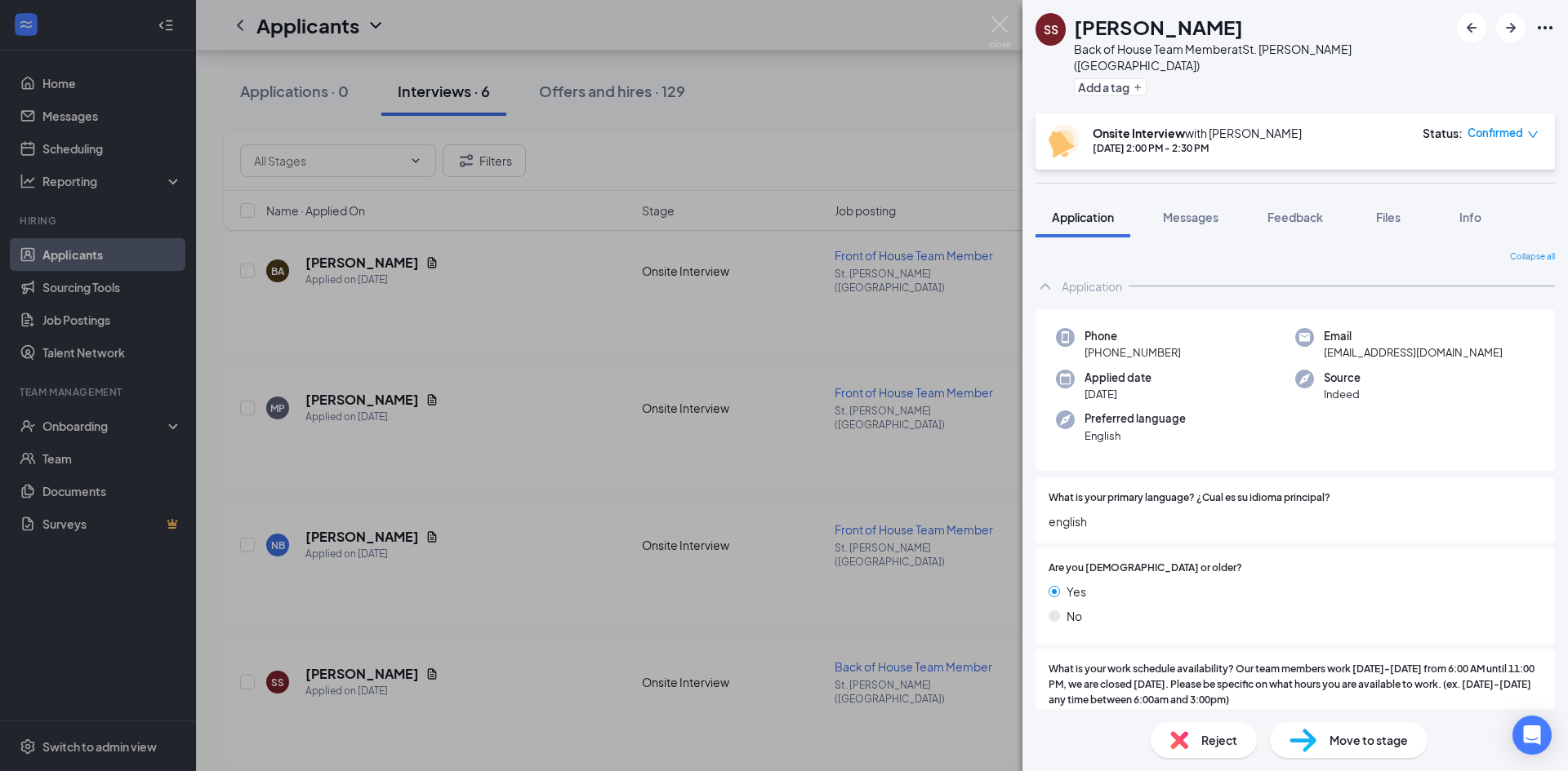
click at [1543, 22] on icon "Ellipses" at bounding box center [1545, 28] width 19 height 19
click at [1450, 65] on link "View full application" at bounding box center [1457, 65] width 177 height 16
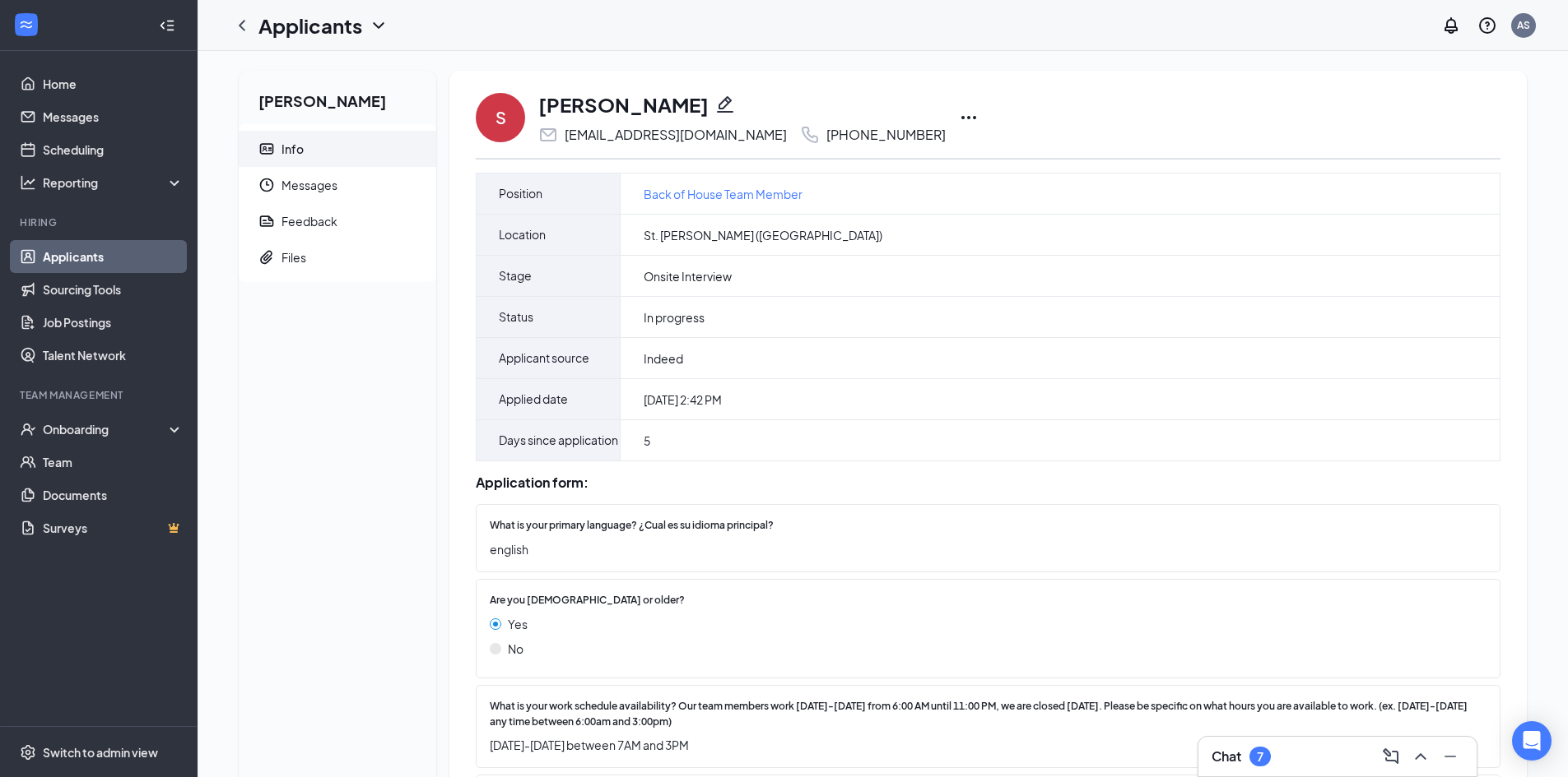
click at [959, 110] on icon "Ellipses" at bounding box center [969, 118] width 19 height 19
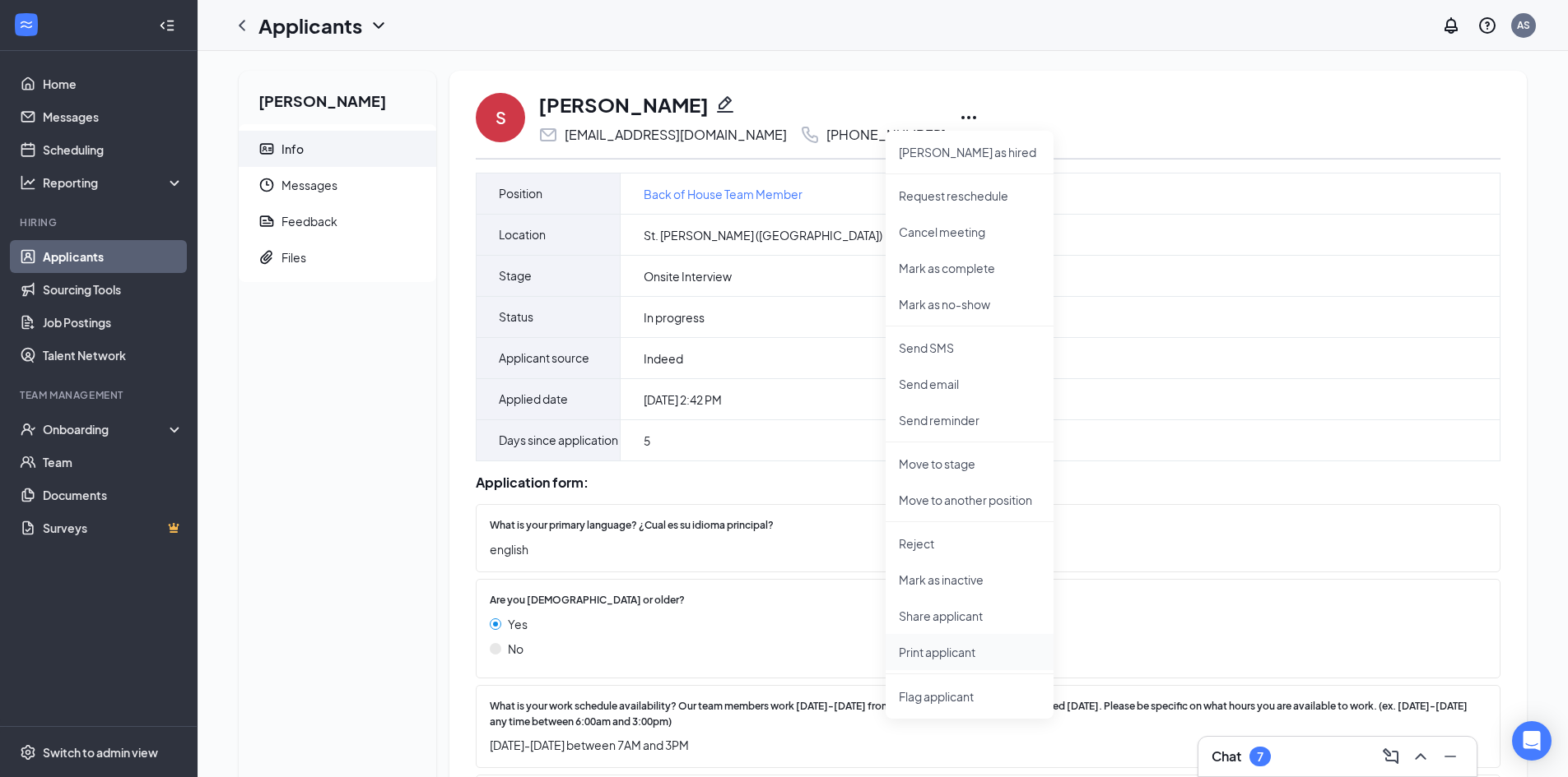
click at [941, 649] on p "Print applicant" at bounding box center [970, 652] width 142 height 17
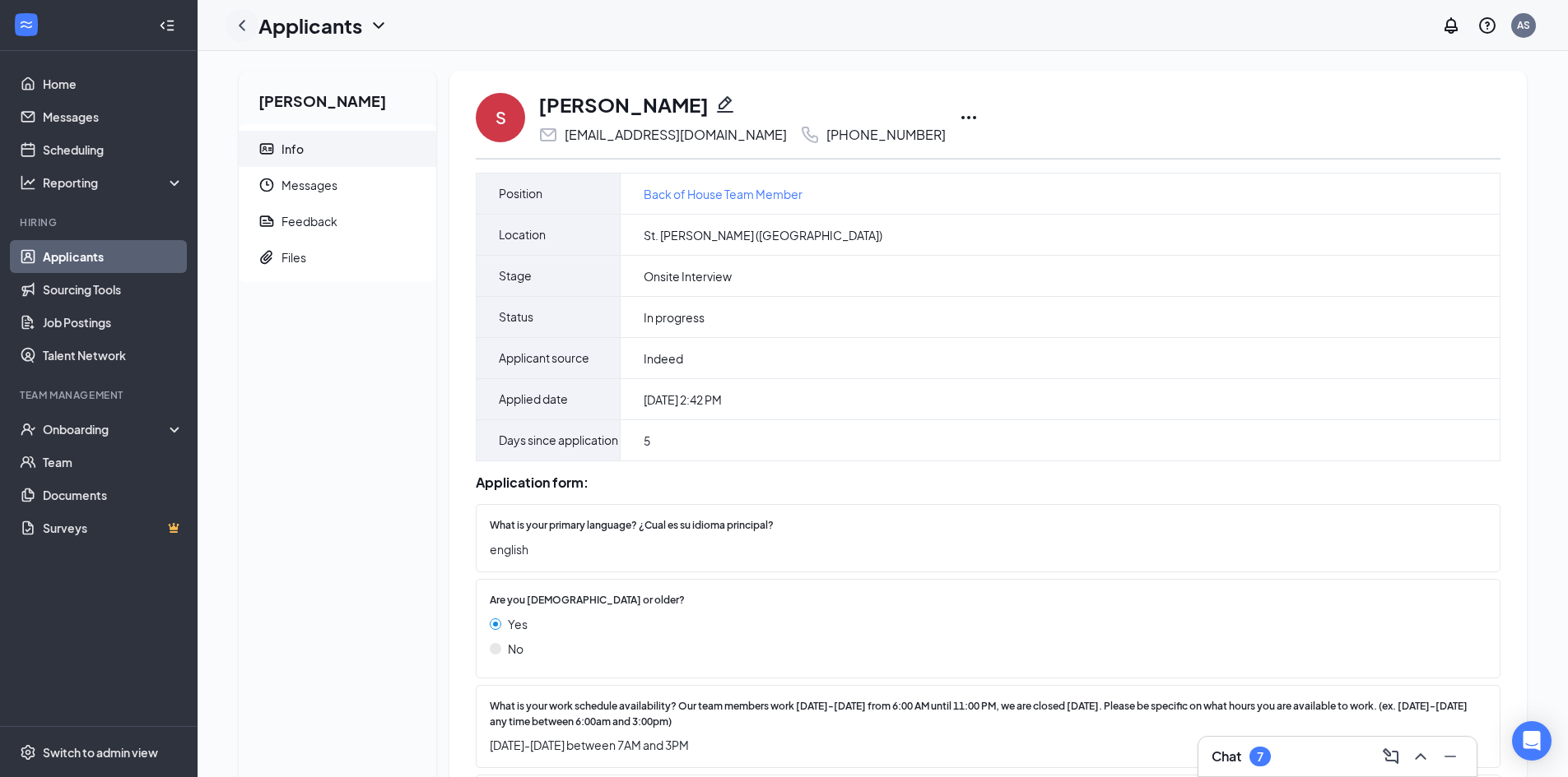
click at [245, 29] on icon "ChevronLeft" at bounding box center [242, 25] width 19 height 19
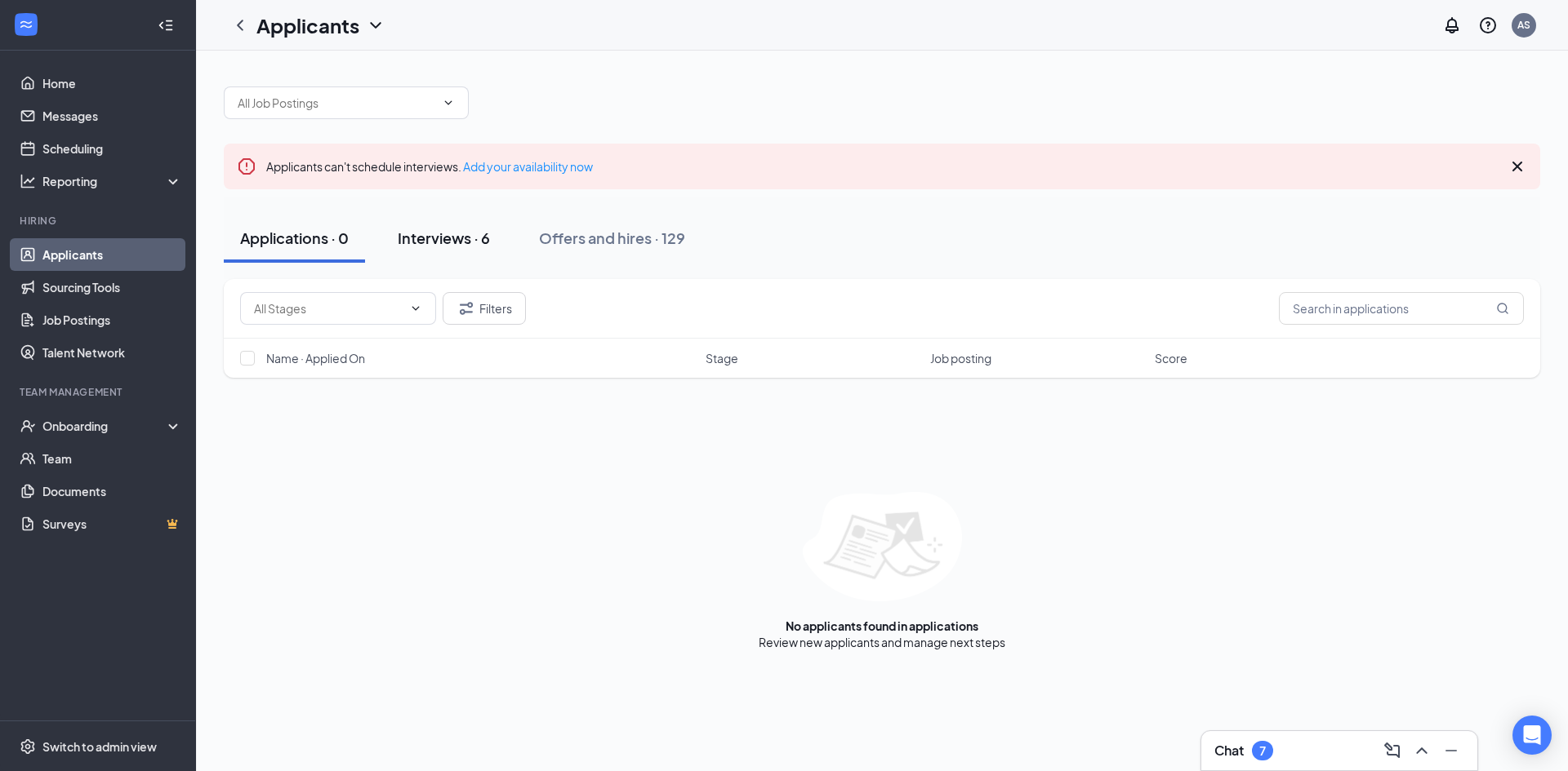
click at [446, 241] on div "Interviews · 6" at bounding box center [444, 237] width 93 height 20
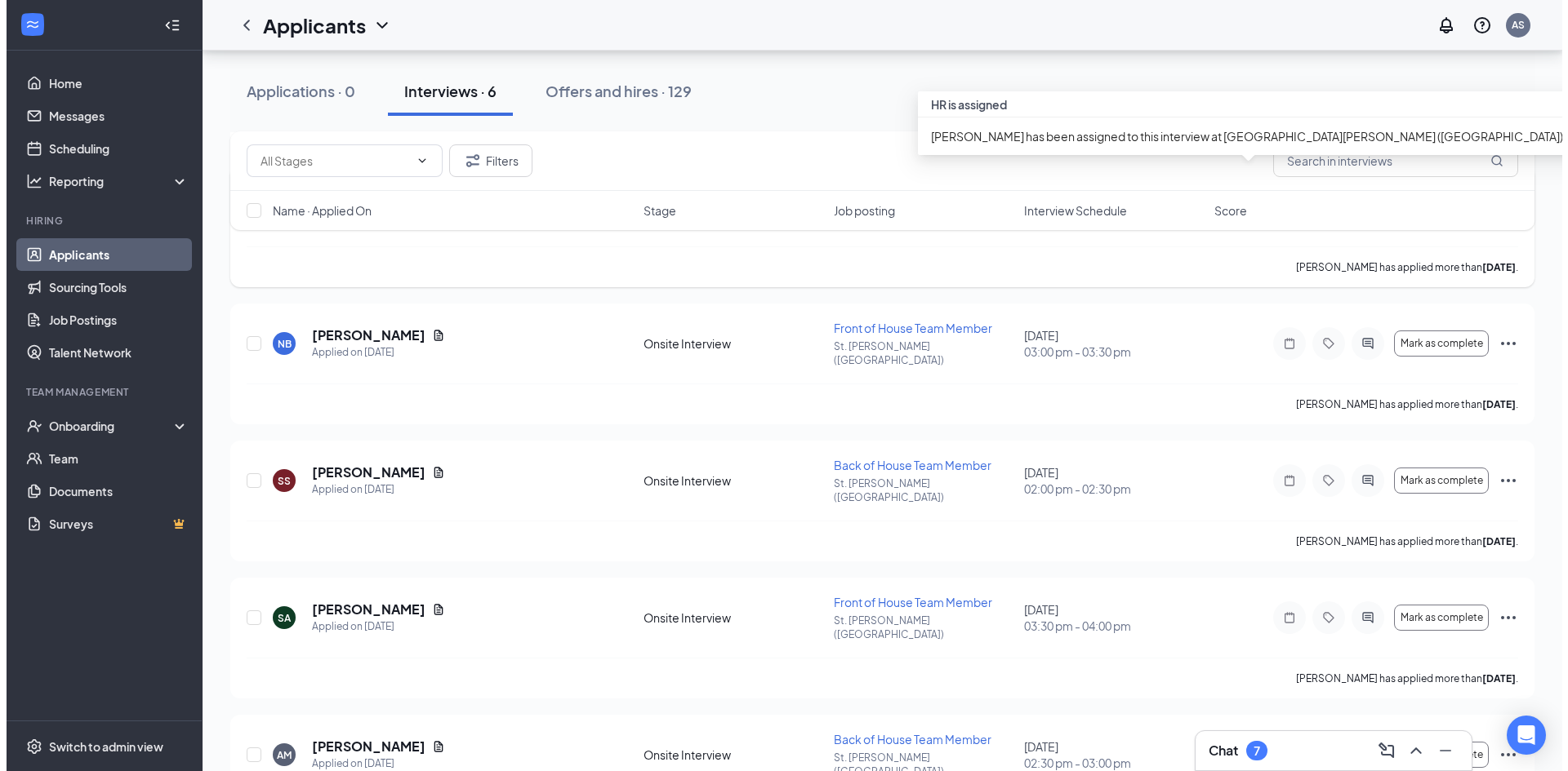
scroll to position [371, 0]
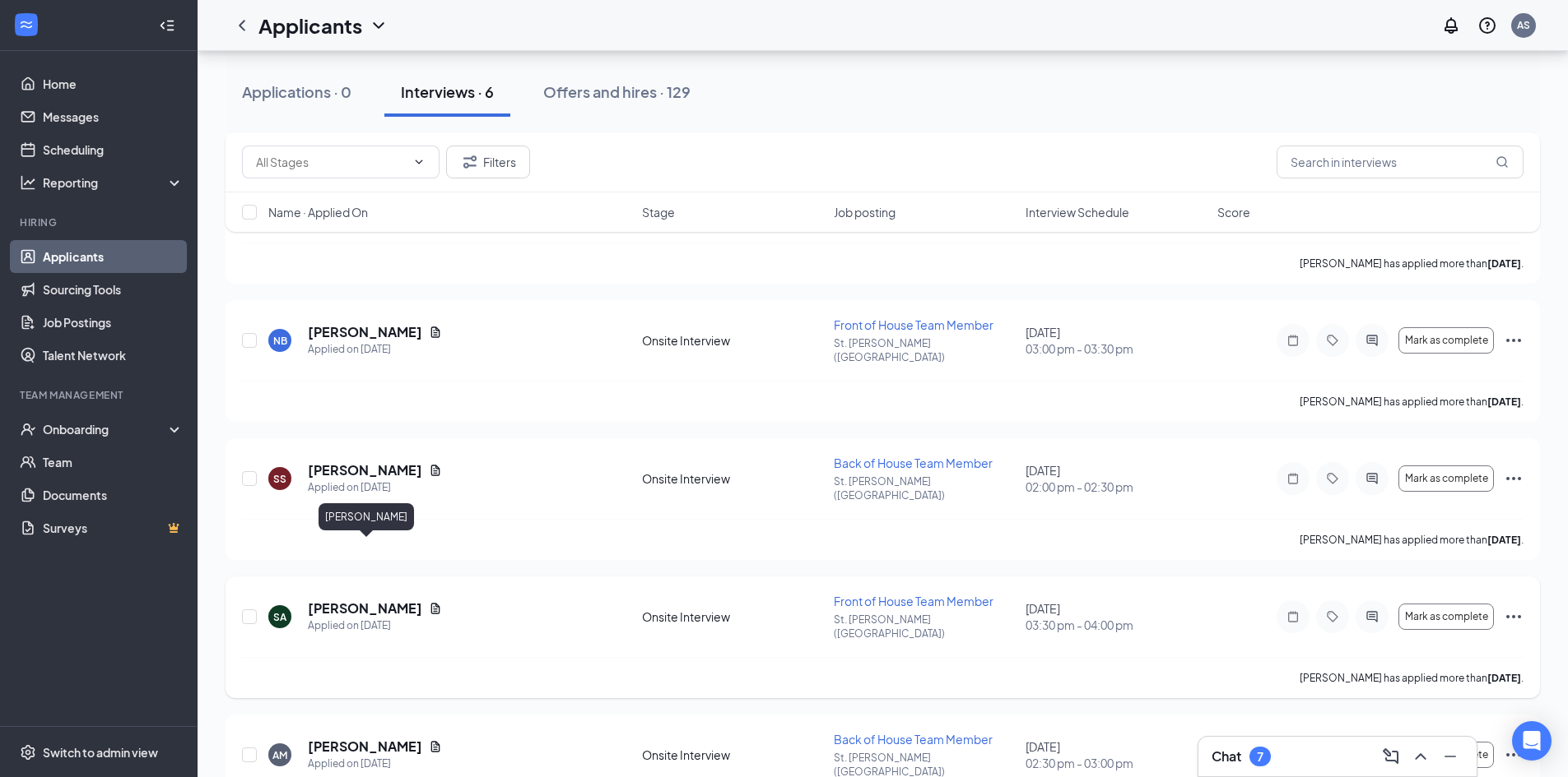
click at [357, 600] on h5 "[PERSON_NAME]" at bounding box center [365, 609] width 115 height 18
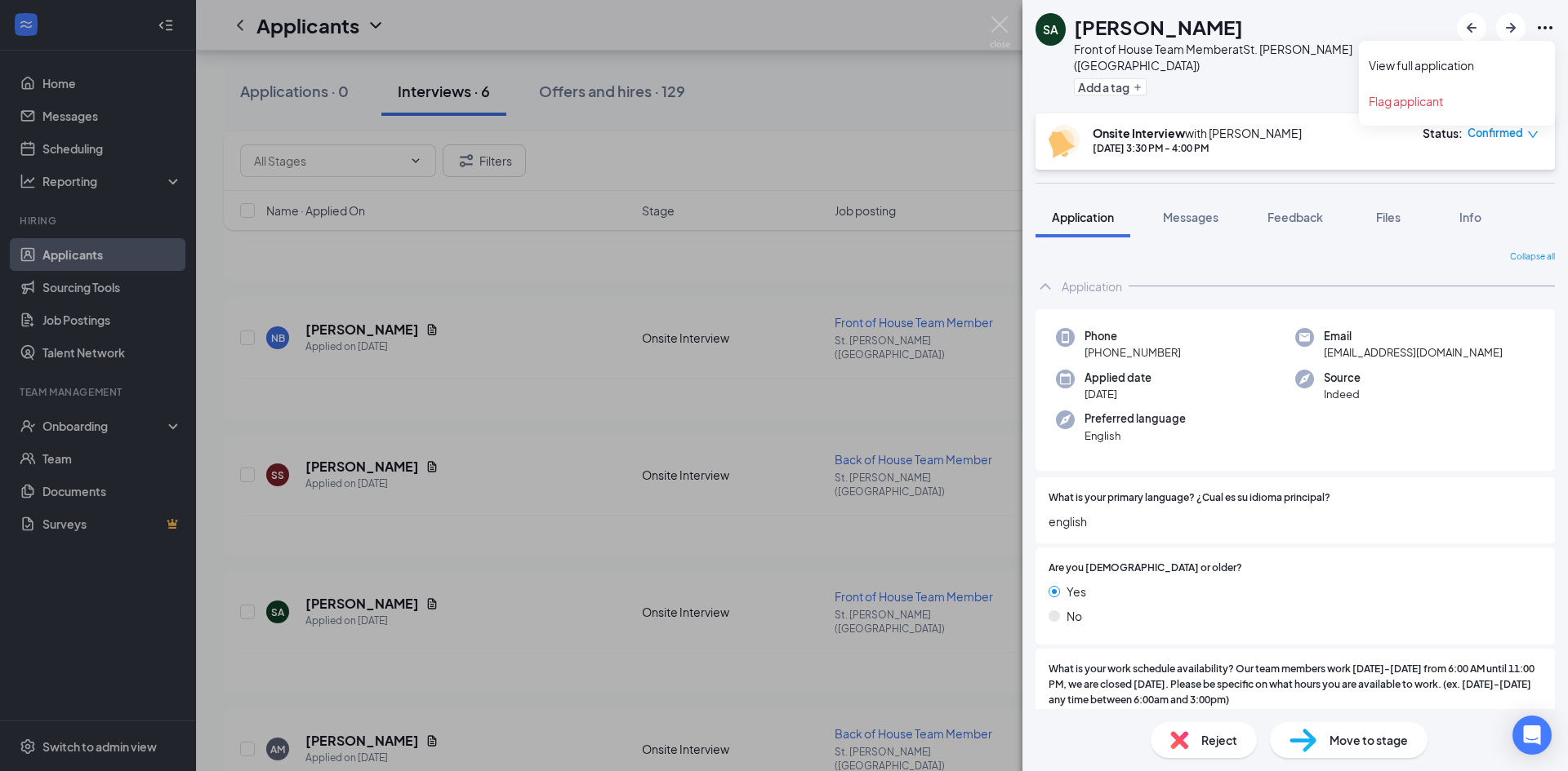
click at [1546, 29] on icon "Ellipses" at bounding box center [1545, 27] width 14 height 3
click at [1445, 69] on link "View full application" at bounding box center [1457, 65] width 177 height 16
click at [830, 119] on div "SA Stephany Alejandre Front of House Team Member at St. Charles (IL) Add a tag …" at bounding box center [784, 385] width 1568 height 771
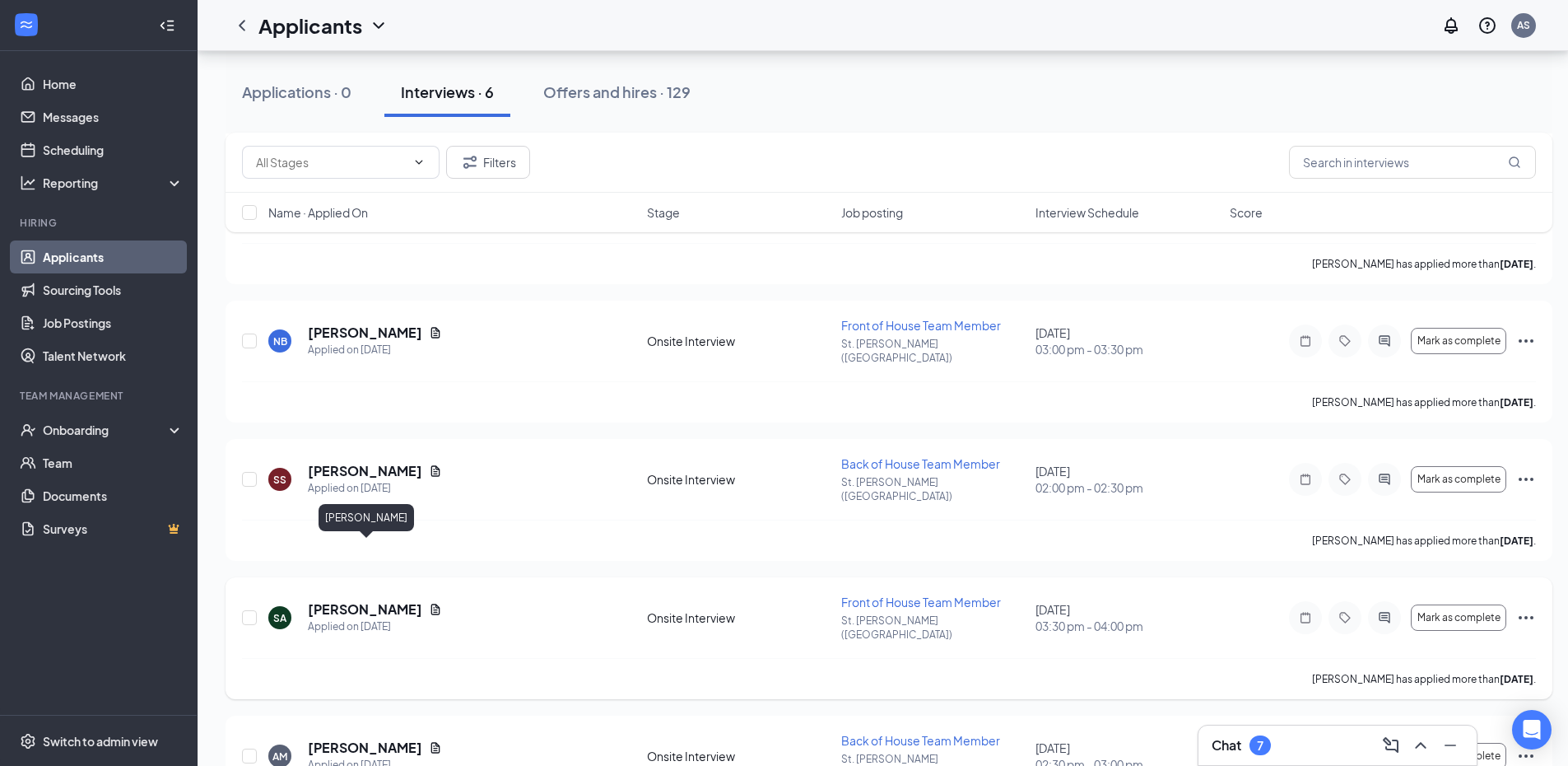
click at [393, 601] on h5 "[PERSON_NAME]" at bounding box center [365, 609] width 115 height 18
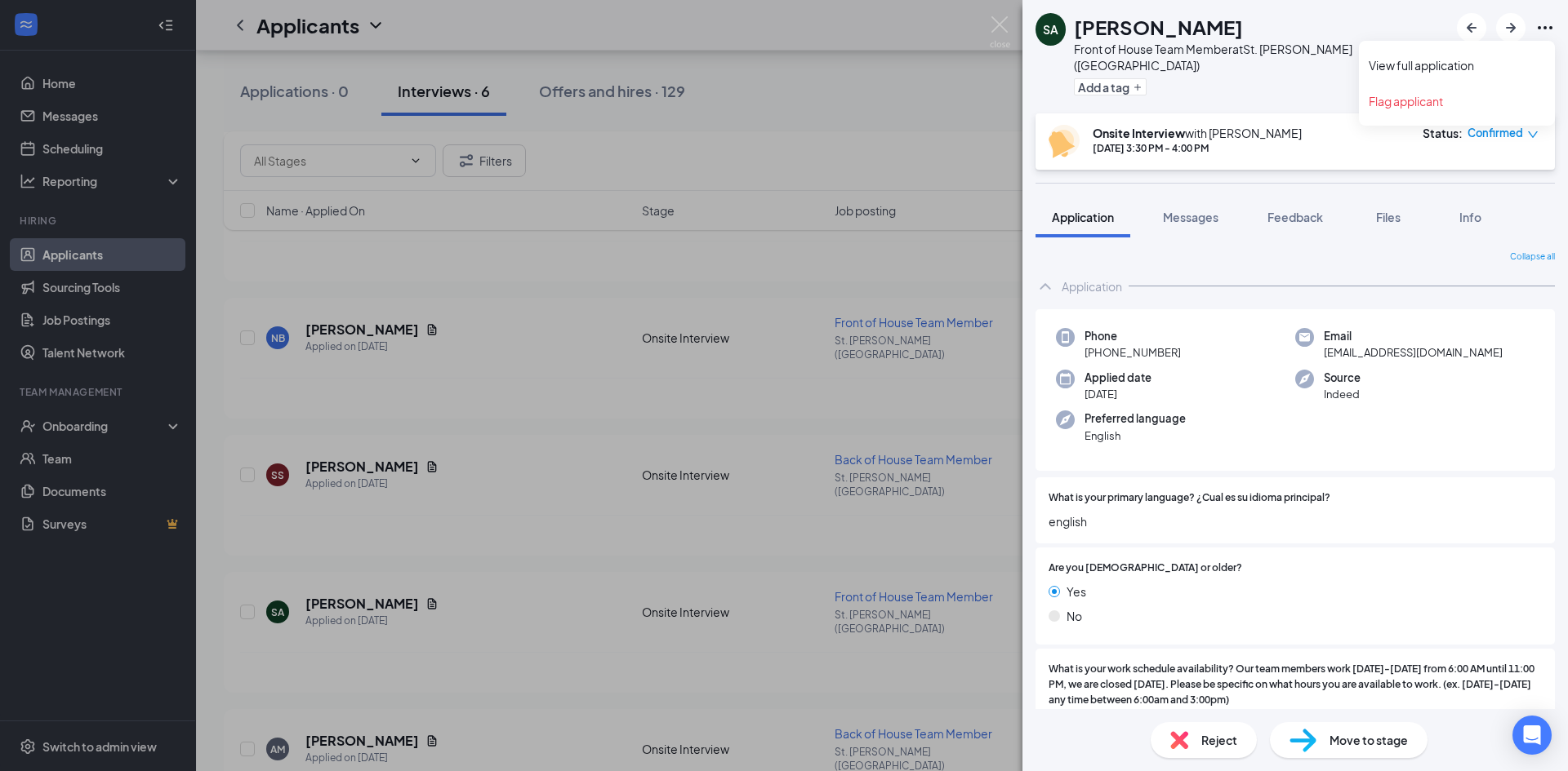
click at [1553, 25] on icon "Ellipses" at bounding box center [1545, 28] width 19 height 19
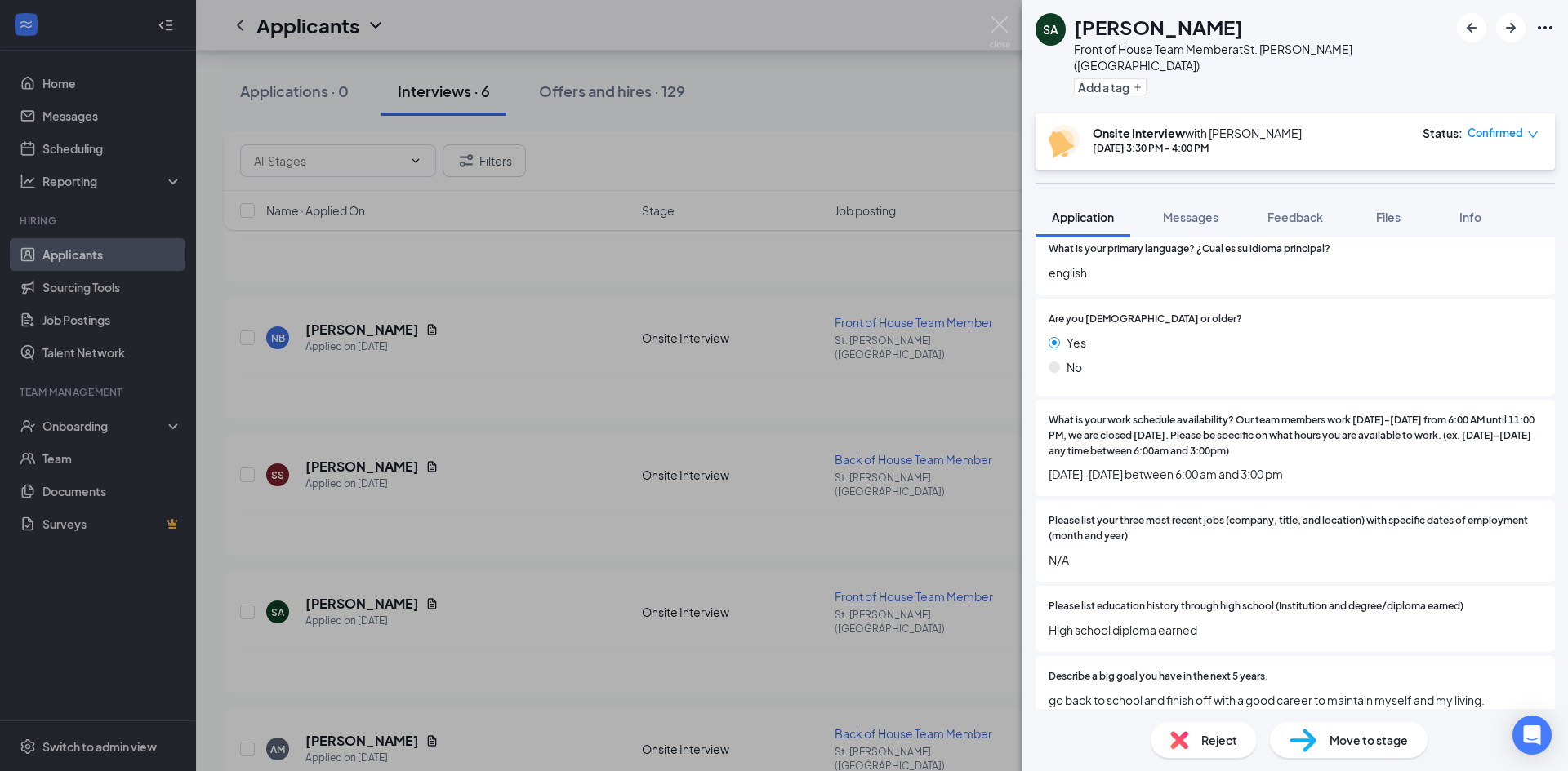
scroll to position [339, 0]
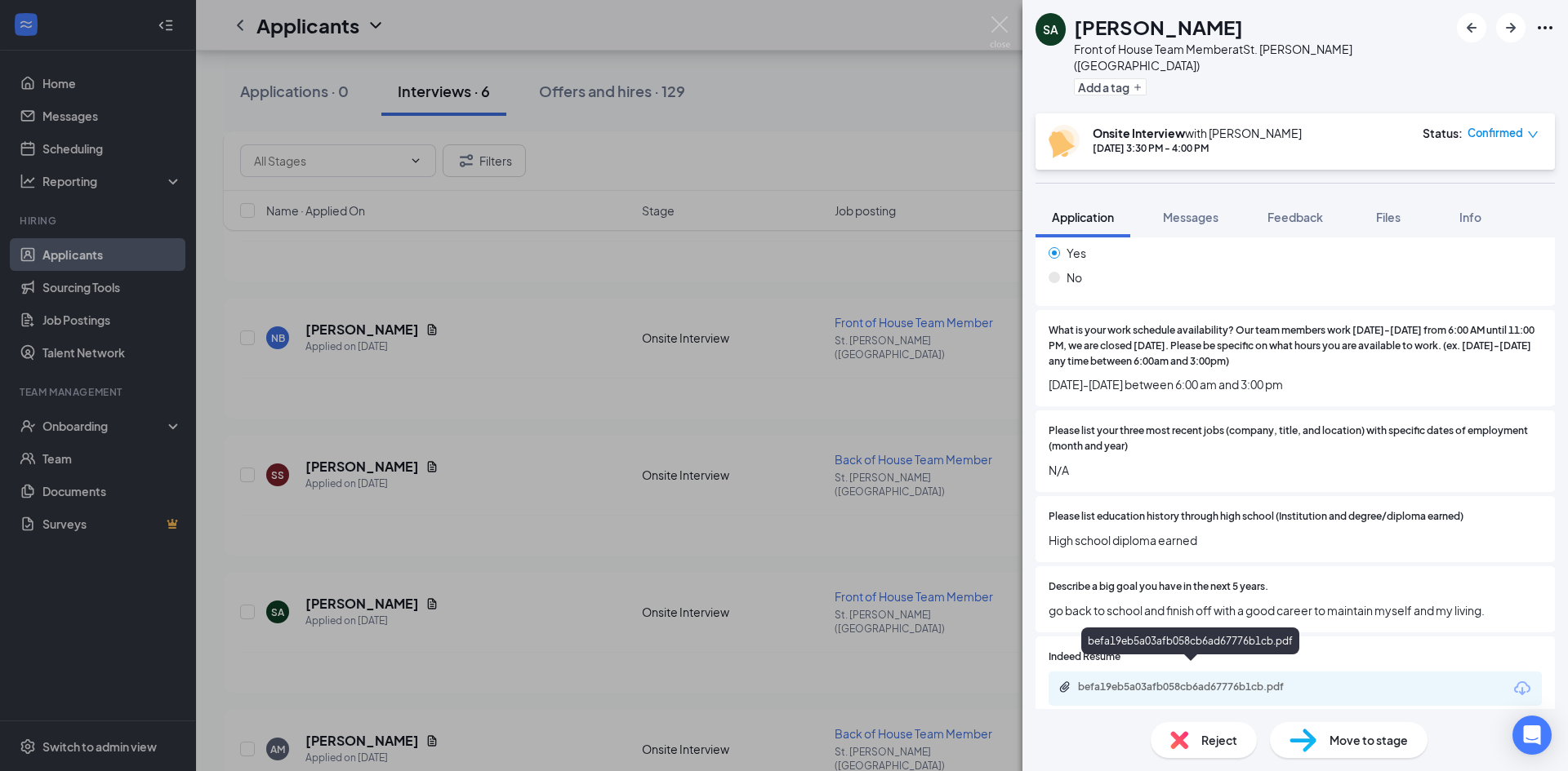
click at [1151, 681] on div "befa19eb5a03afb058cb6ad67776b1cb.pdf" at bounding box center [1192, 688] width 229 height 14
click at [830, 112] on div "SA Stephany Alejandre Front of House Team Member at St. Charles (IL) Add a tag …" at bounding box center [784, 385] width 1568 height 771
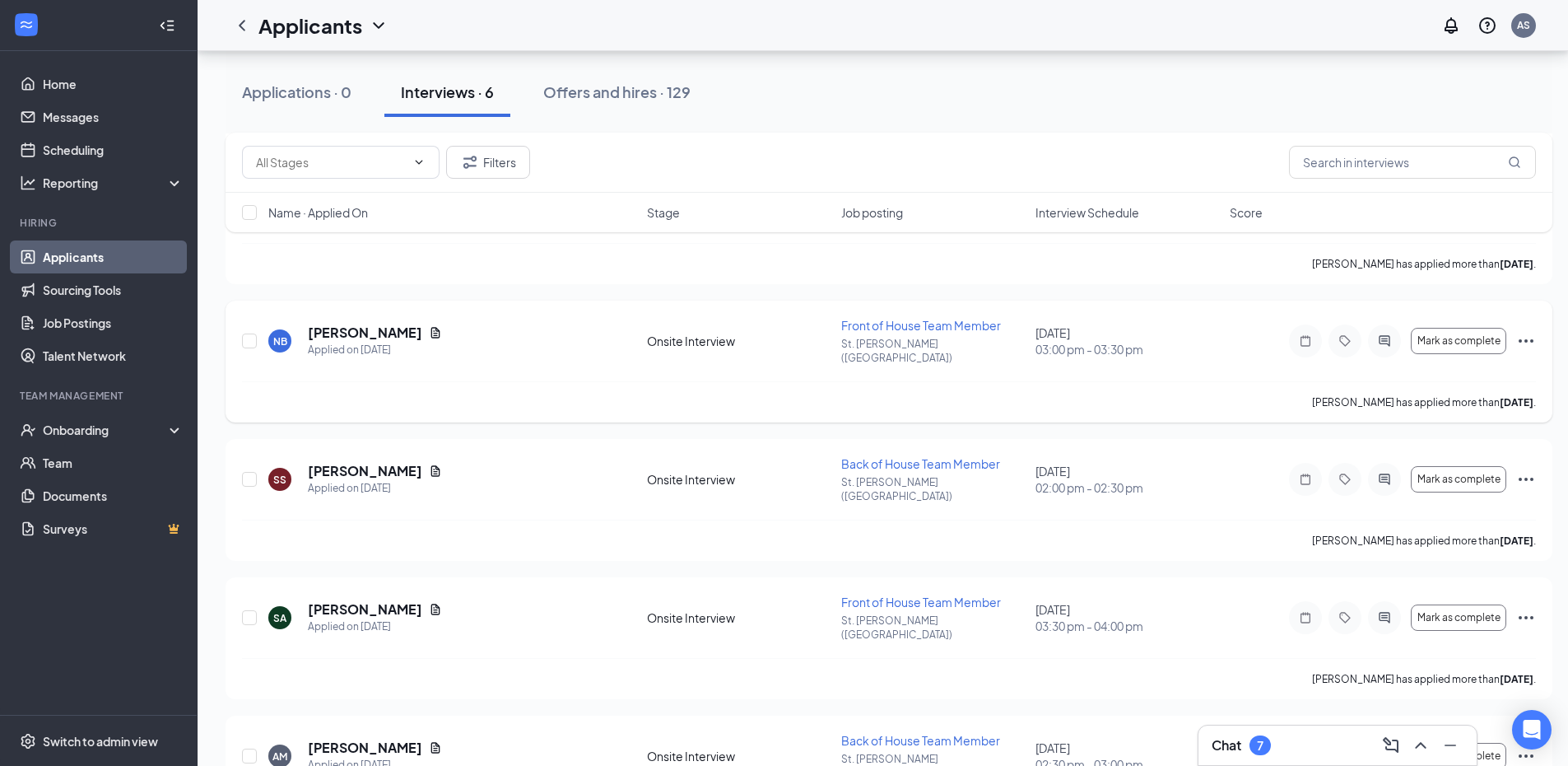
click at [1523, 331] on icon "Ellipses" at bounding box center [1525, 341] width 19 height 19
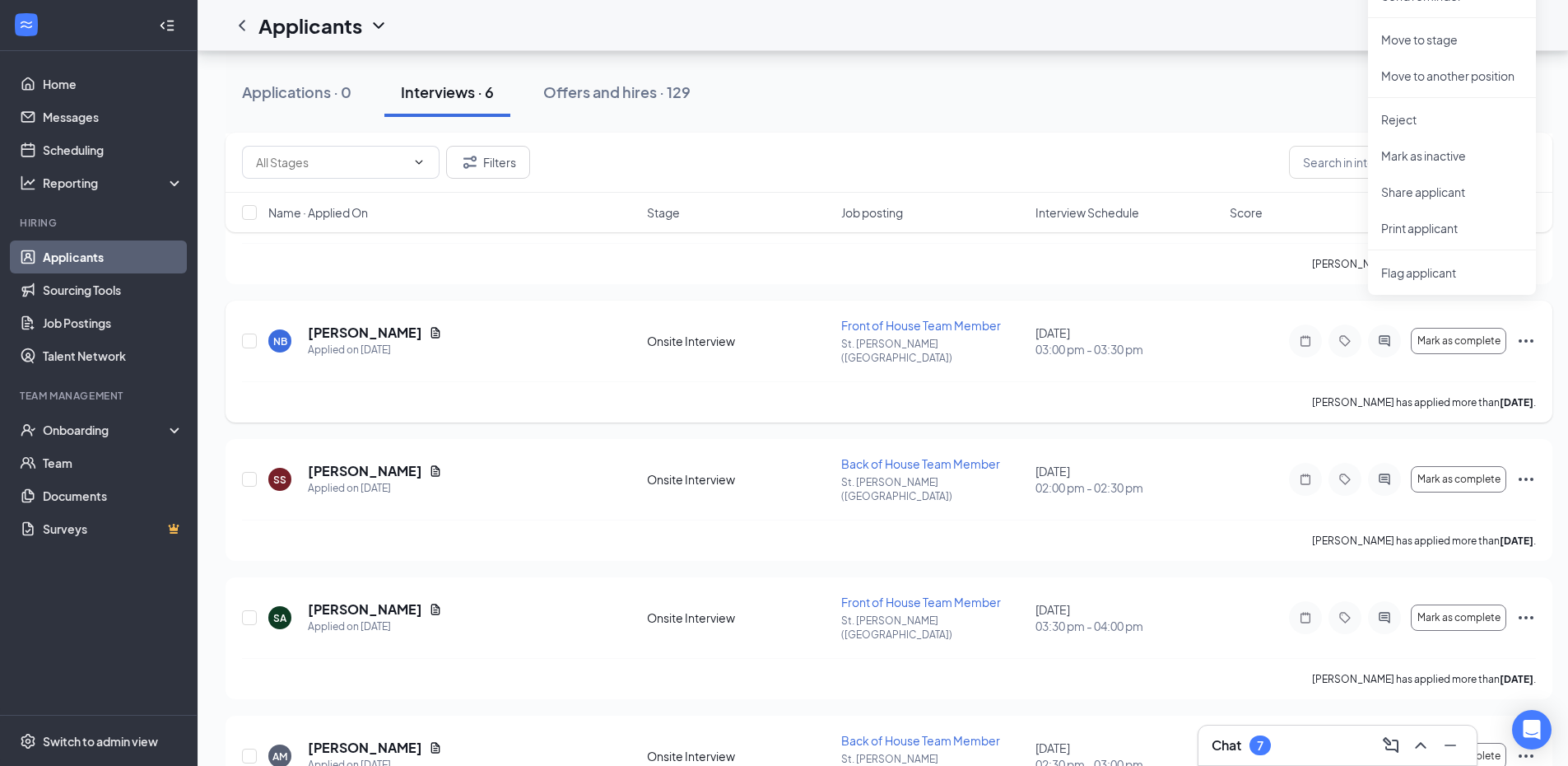
click at [1060, 382] on div "Naomi Barrios has applied more than 4 days ago ." at bounding box center [889, 402] width 1294 height 41
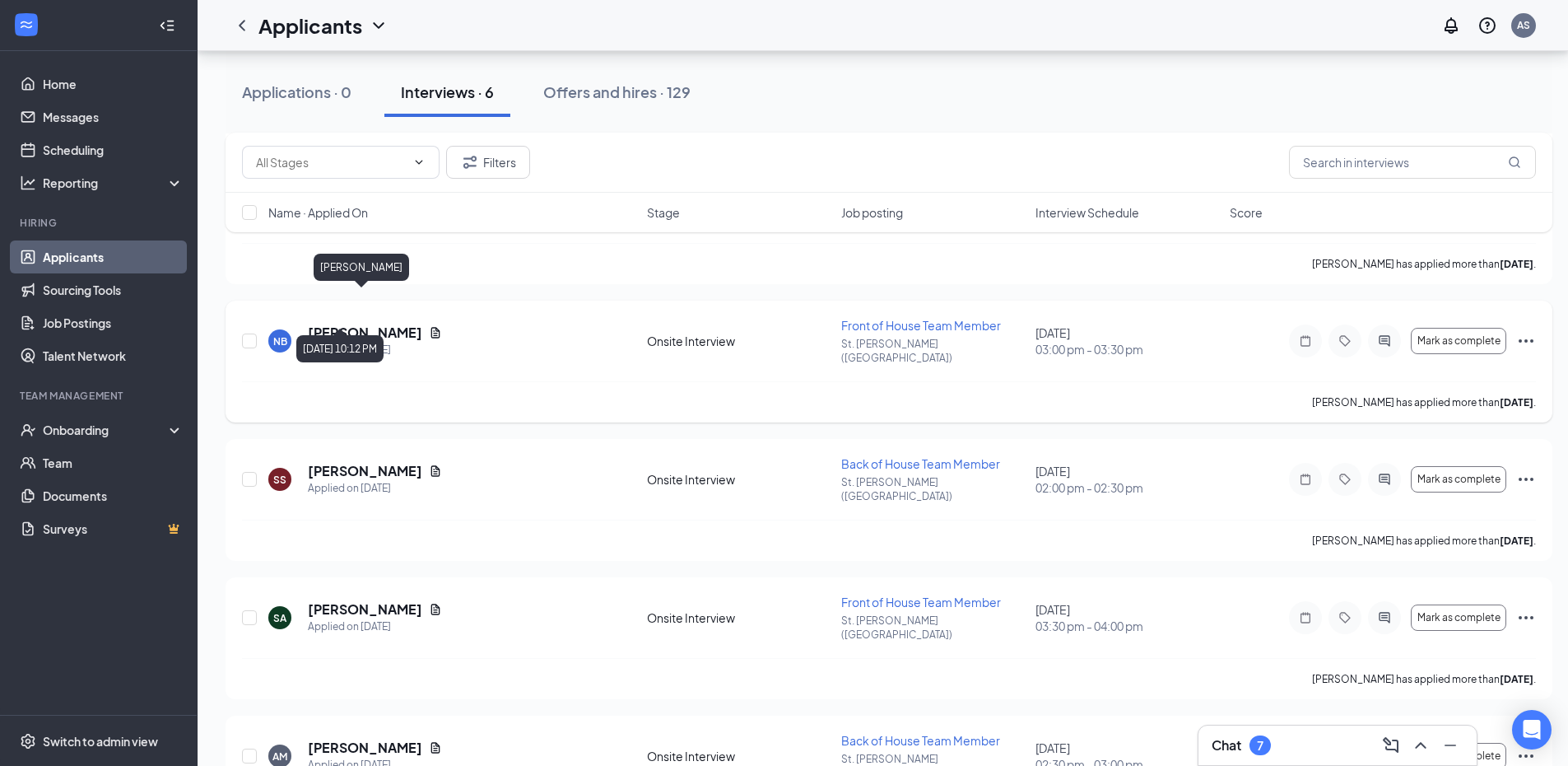
click at [374, 323] on h5 "Naomi Barrios" at bounding box center [365, 332] width 115 height 18
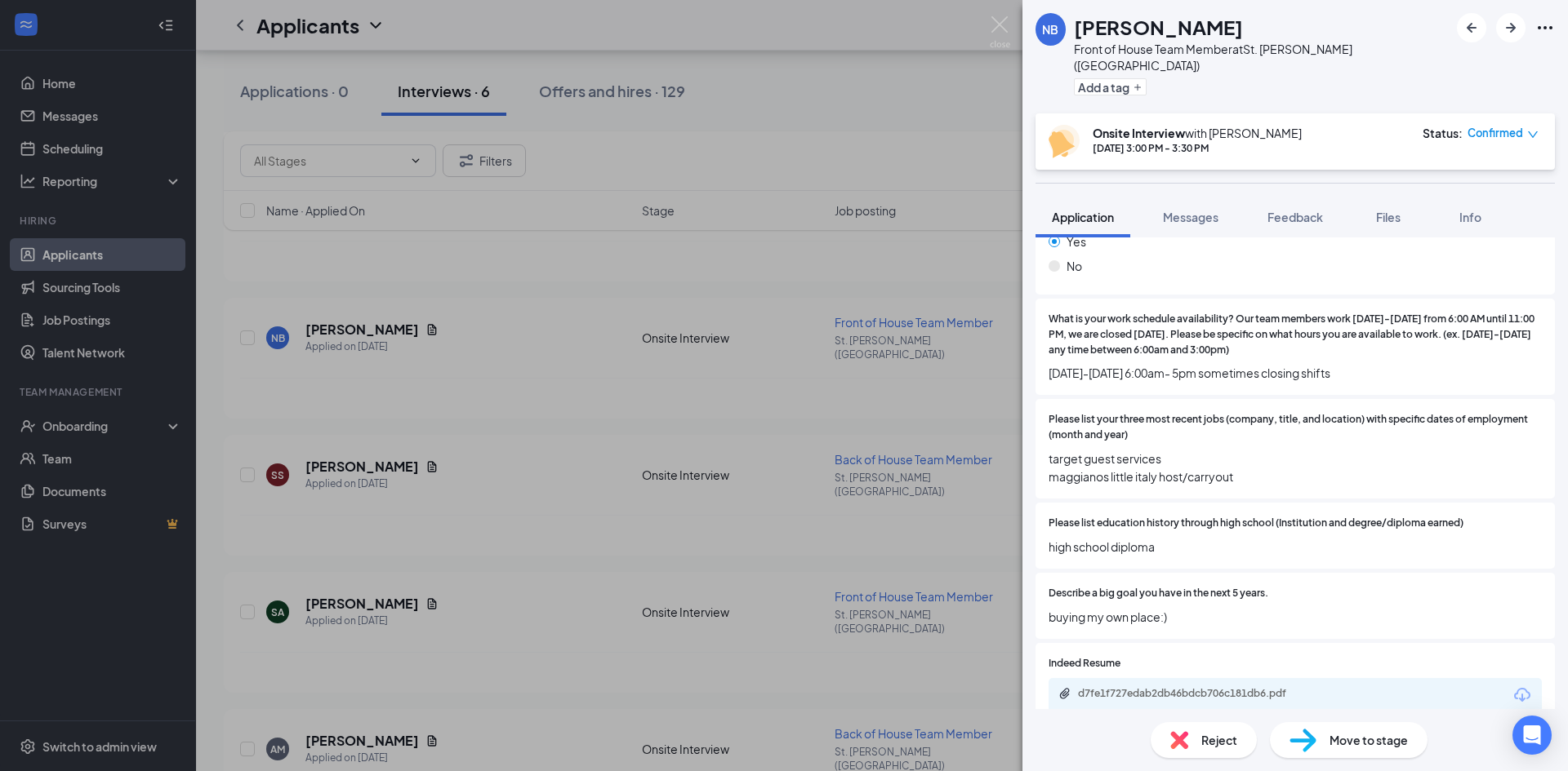
scroll to position [357, 0]
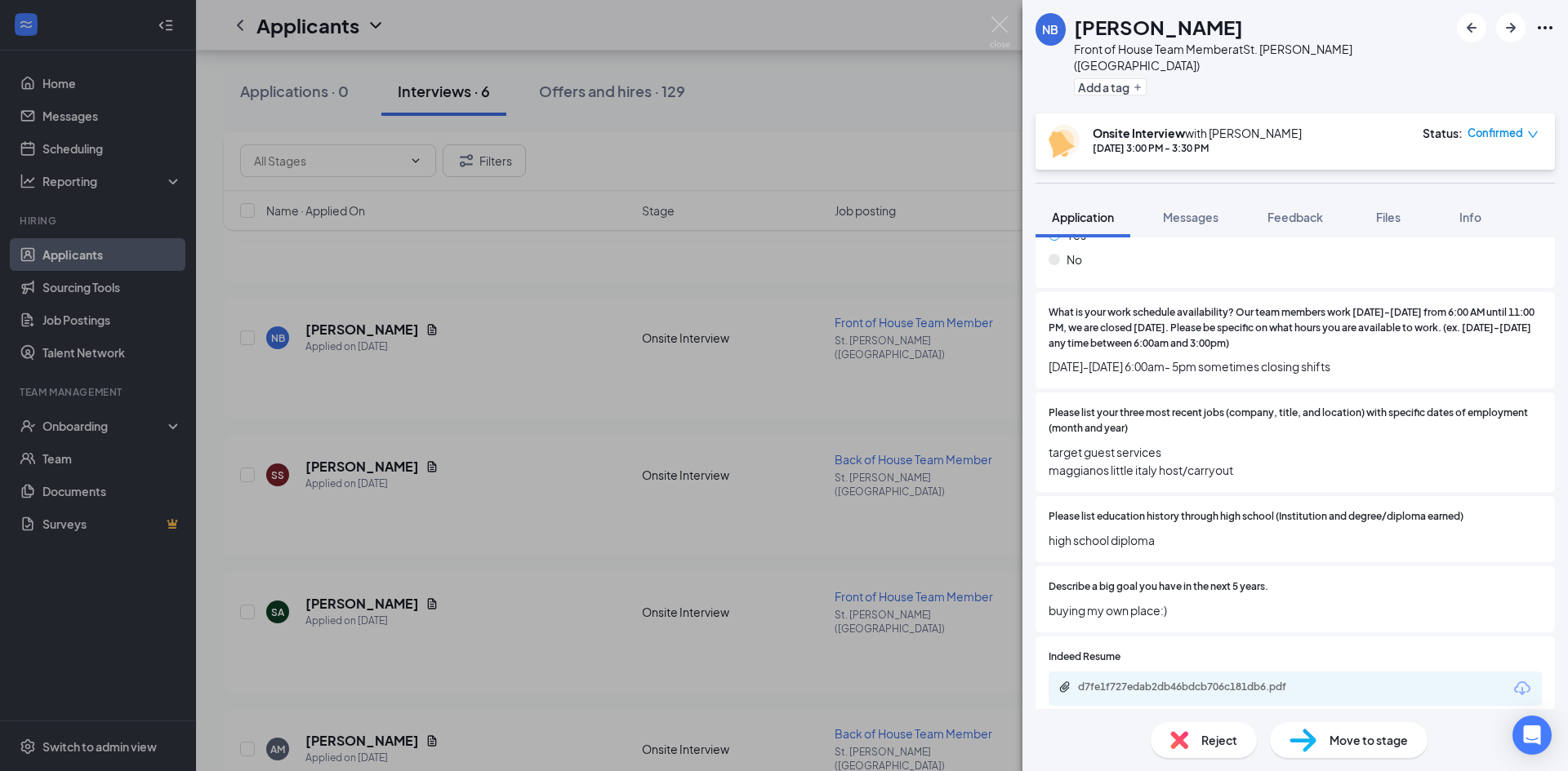
click at [922, 154] on div "NB Naomi Barrios Front of House Team Member at St. Charles (IL) Add a tag Onsit…" at bounding box center [784, 385] width 1568 height 771
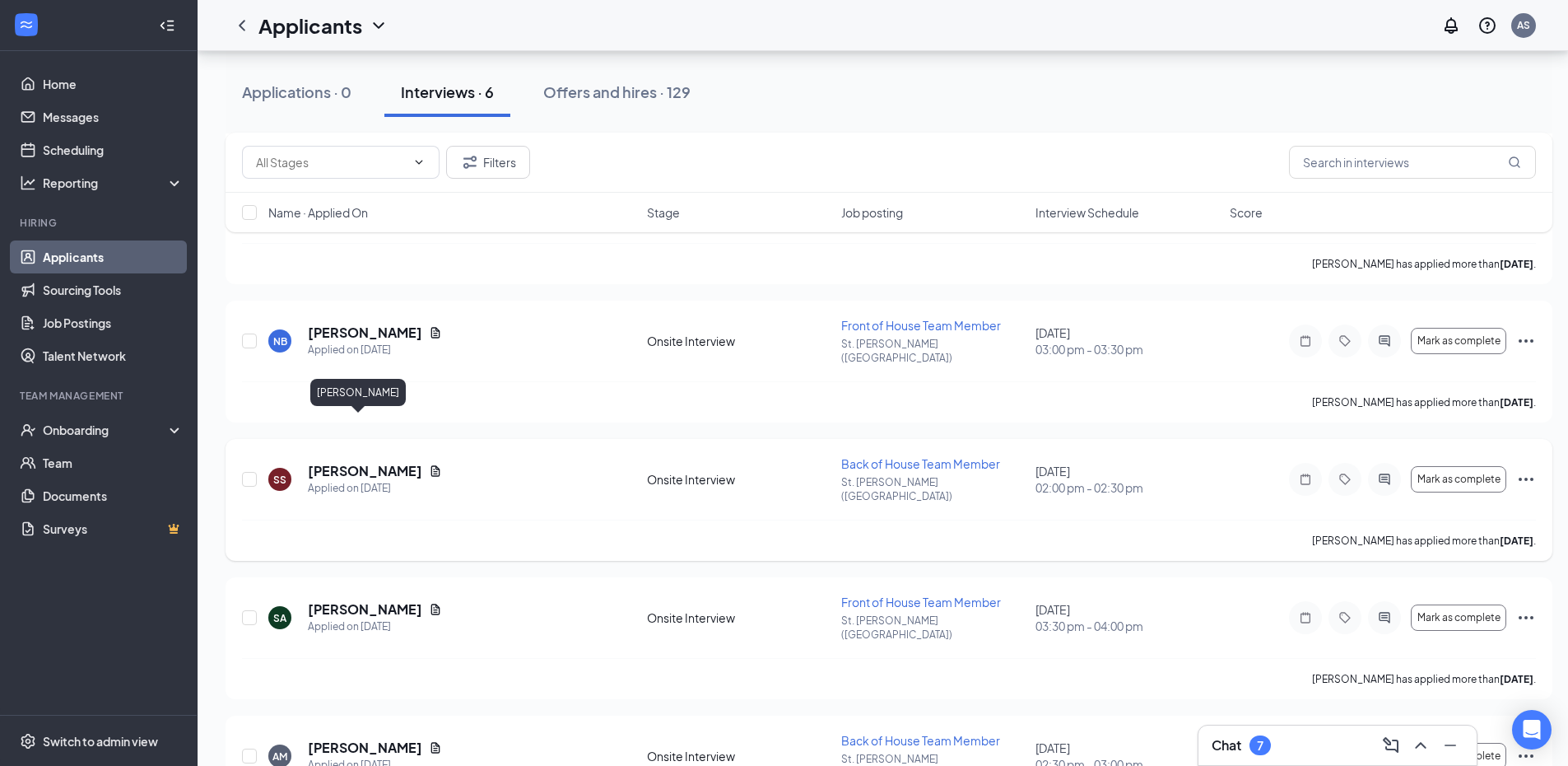
click at [342, 462] on h5 "Saul Saenz" at bounding box center [365, 471] width 115 height 18
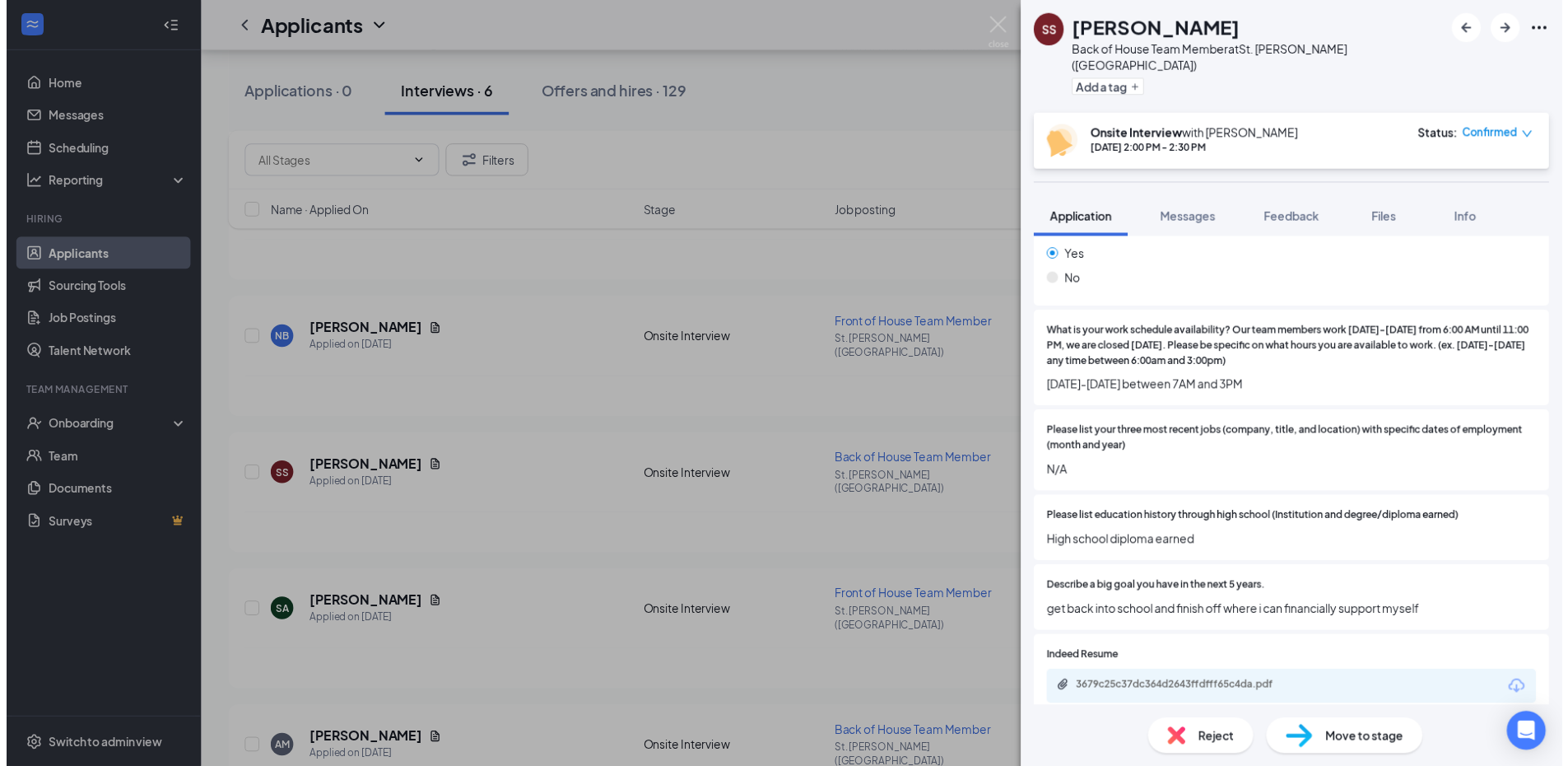
scroll to position [342, 0]
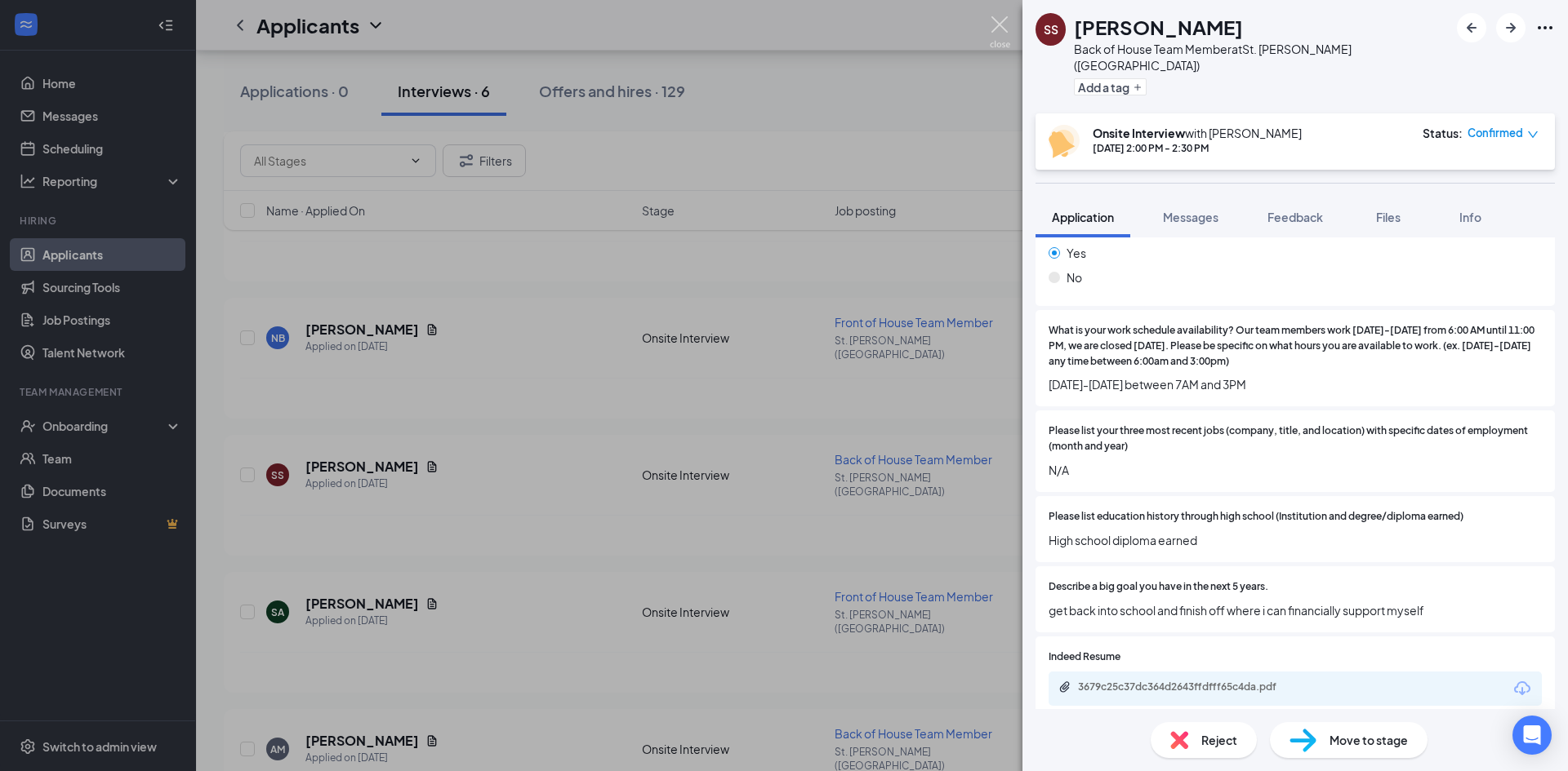
click at [999, 19] on img at bounding box center [999, 32] width 20 height 32
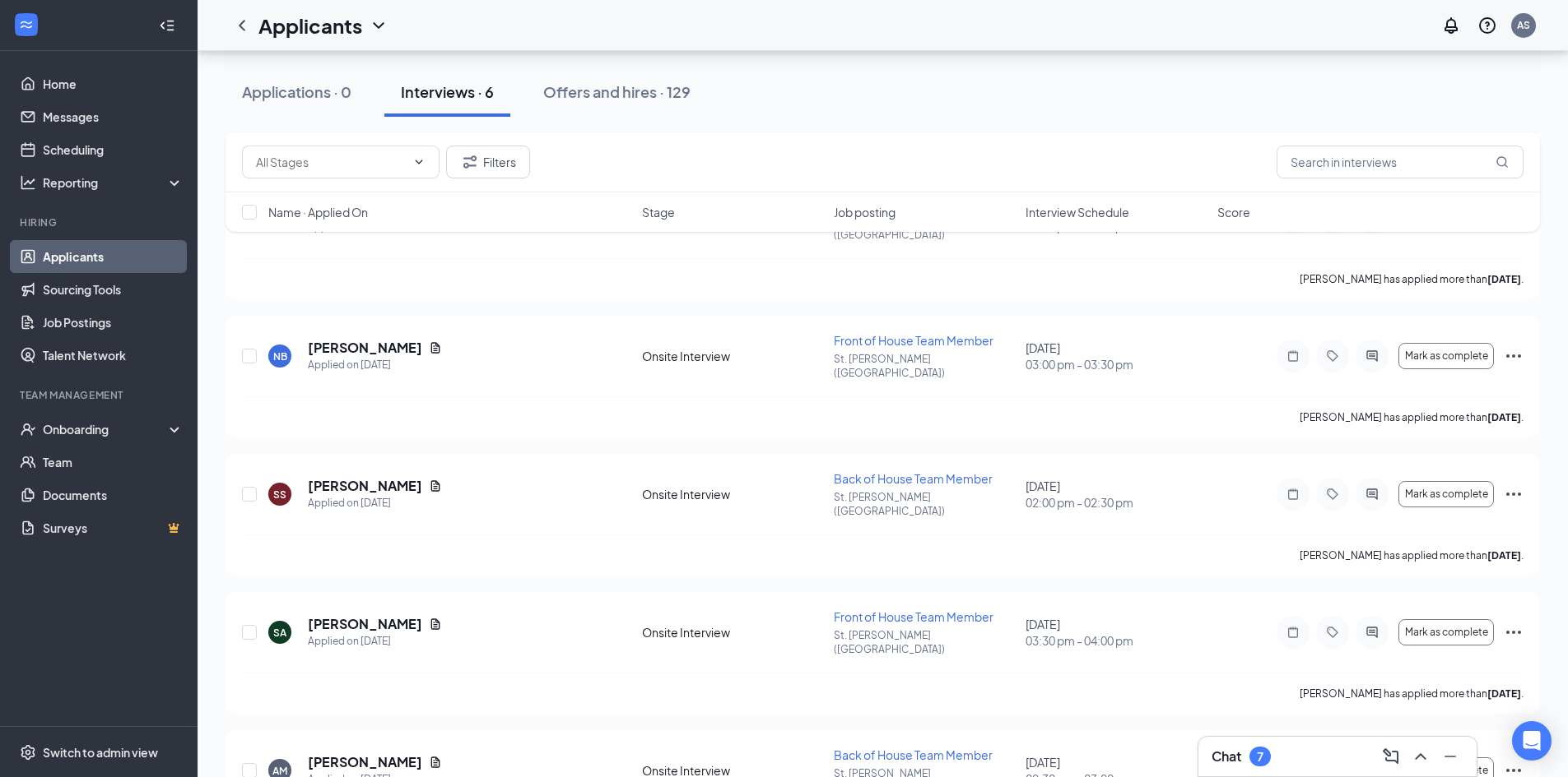
scroll to position [373, 0]
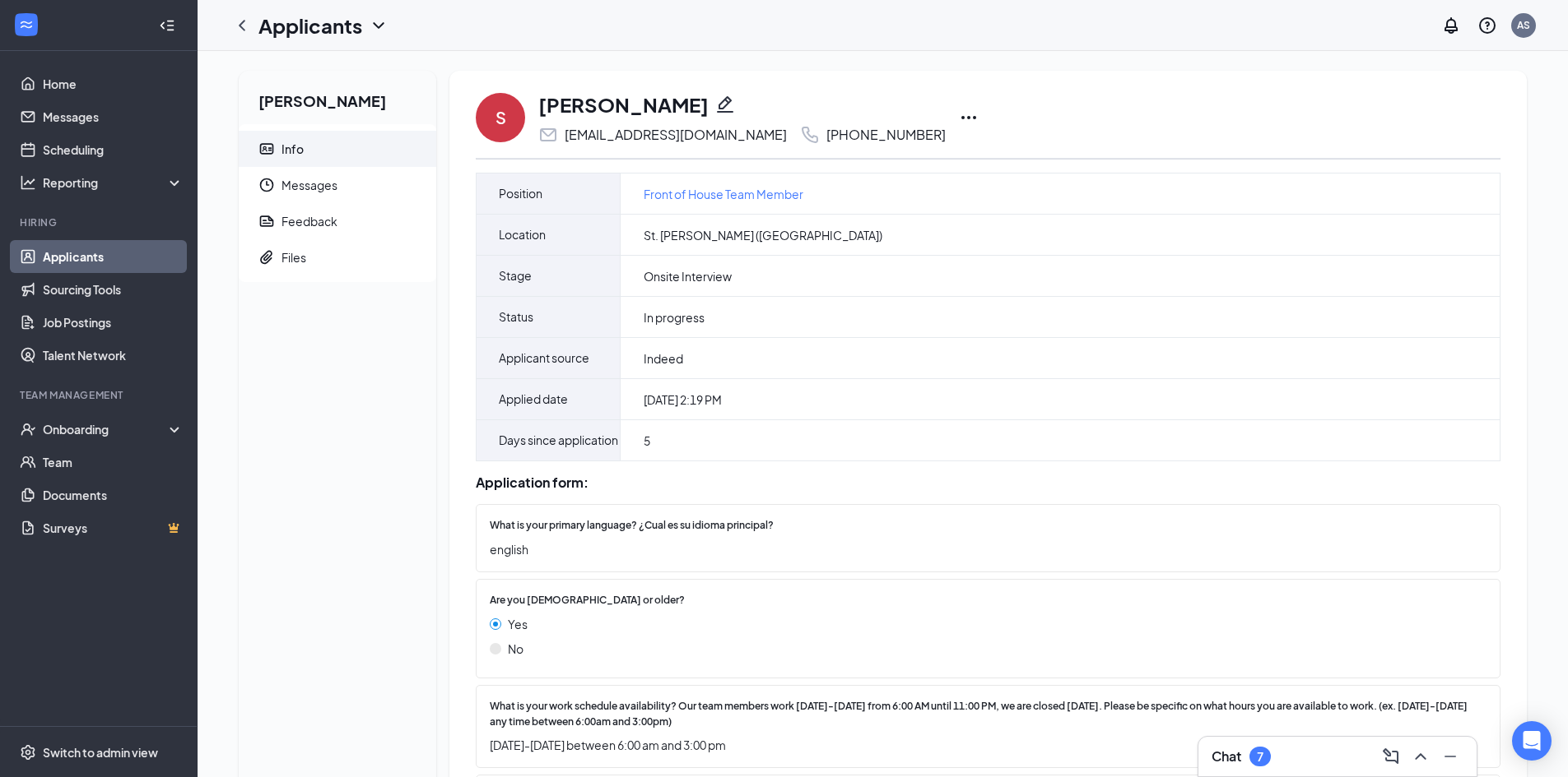
click at [962, 116] on icon "Ellipses" at bounding box center [969, 118] width 19 height 19
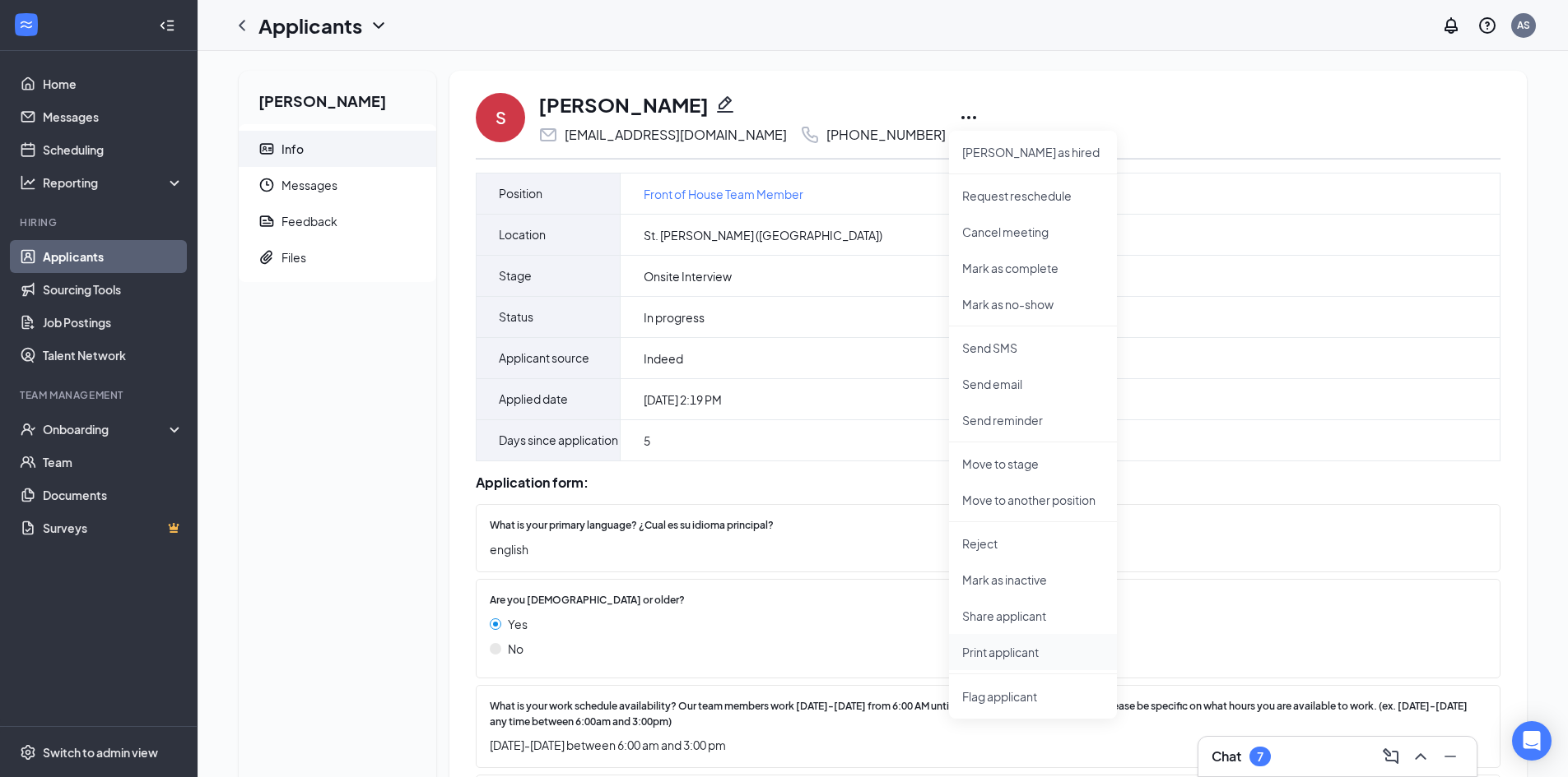
click at [979, 655] on p "Print applicant" at bounding box center [1033, 652] width 142 height 17
